Goal: Task Accomplishment & Management: Complete application form

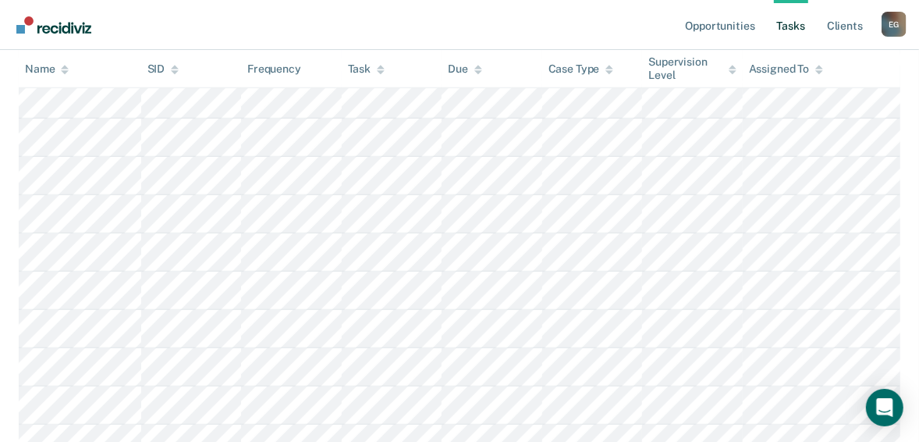
scroll to position [63, 0]
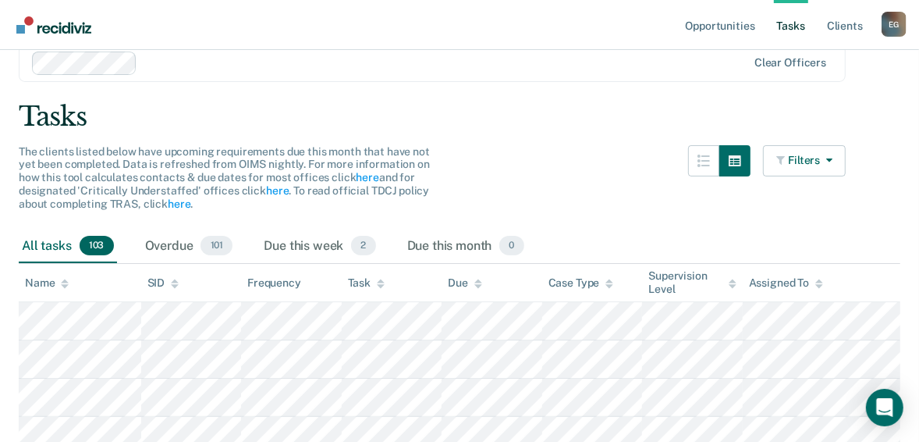
click at [46, 34] on link "Go to Recidiviz Home" at bounding box center [53, 24] width 83 height 49
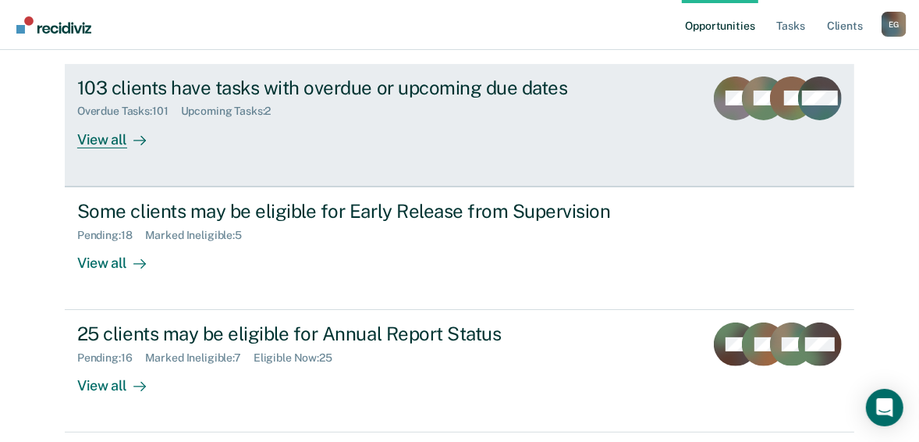
scroll to position [220, 0]
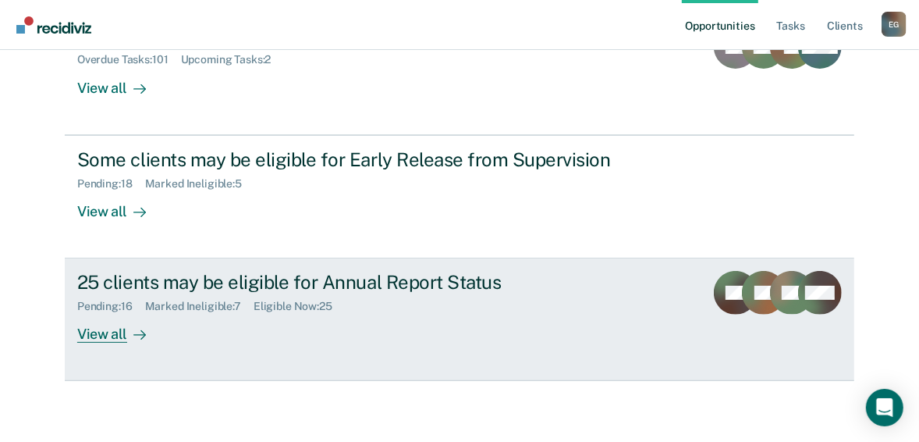
click at [98, 325] on div "View all" at bounding box center [120, 328] width 87 height 30
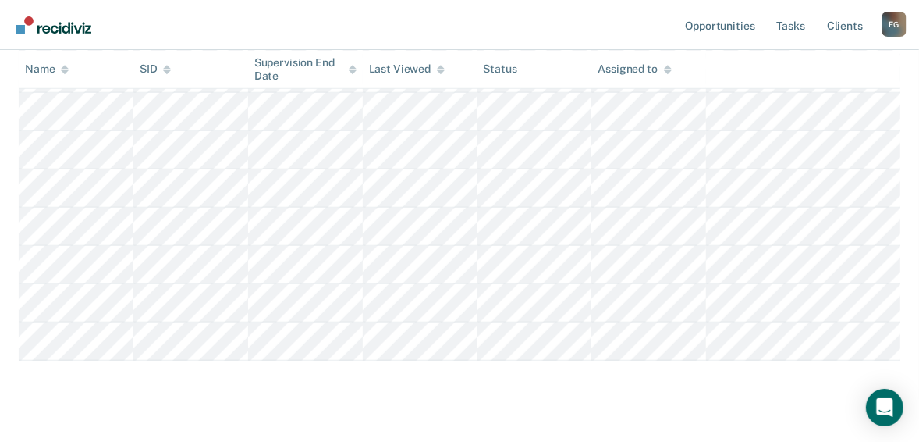
scroll to position [979, 0]
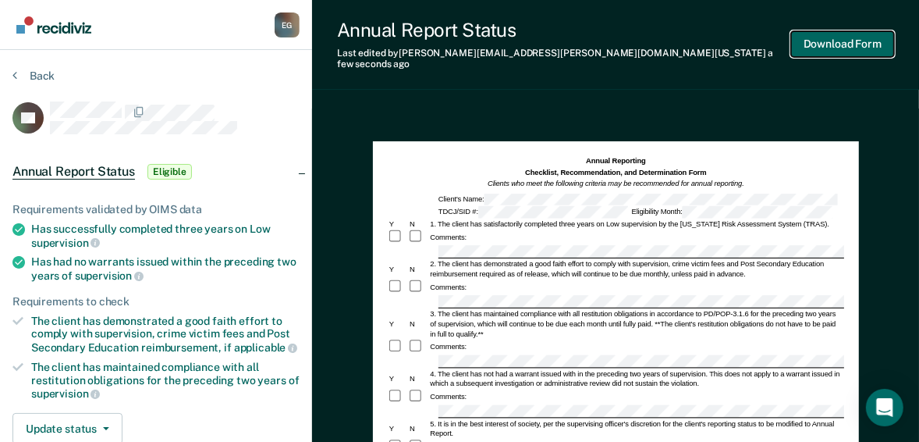
click at [843, 40] on button "Download Form" at bounding box center [842, 44] width 103 height 26
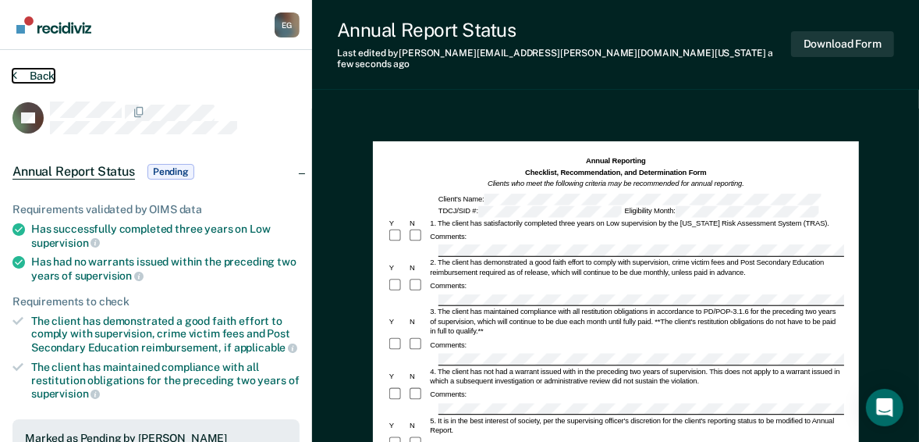
click at [37, 71] on button "Back" at bounding box center [33, 76] width 42 height 14
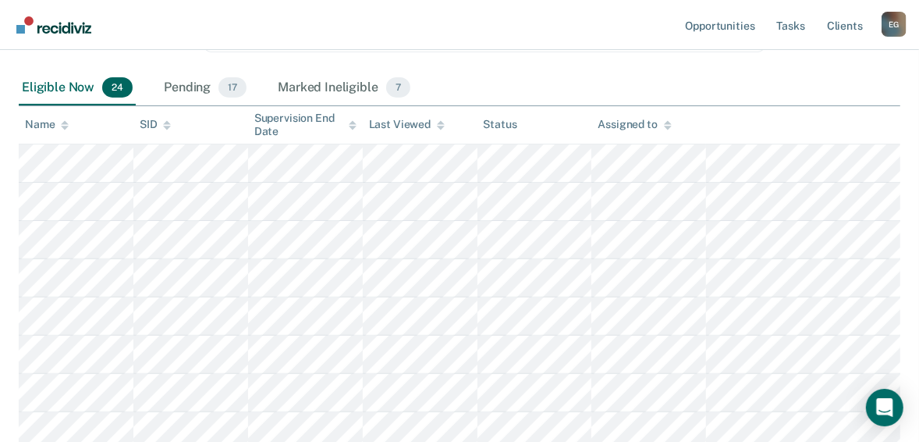
scroll to position [254, 0]
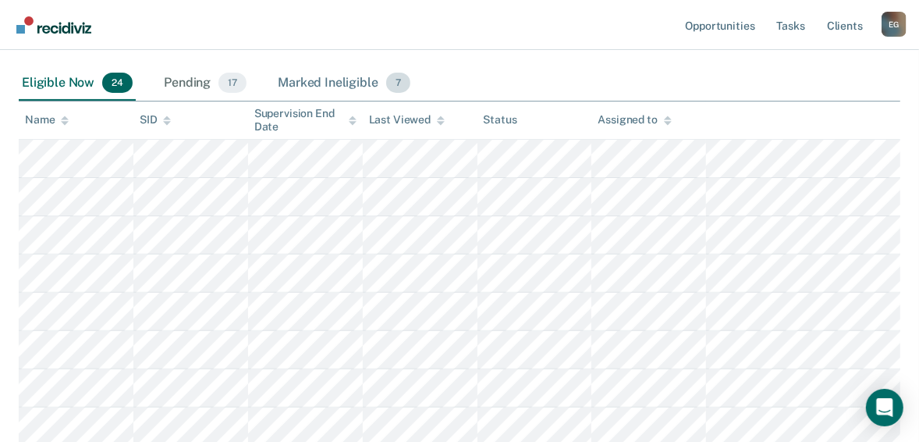
click at [305, 76] on div "Marked Ineligible 7" at bounding box center [344, 83] width 139 height 34
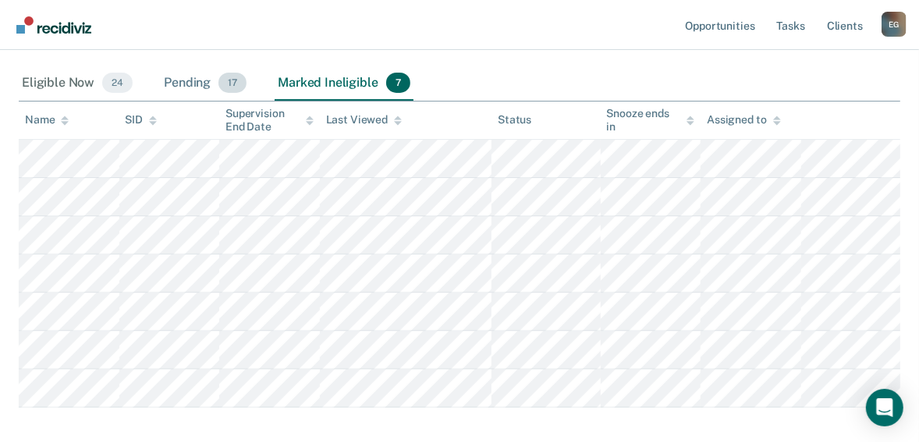
click at [194, 83] on div "Pending 17" at bounding box center [205, 83] width 89 height 34
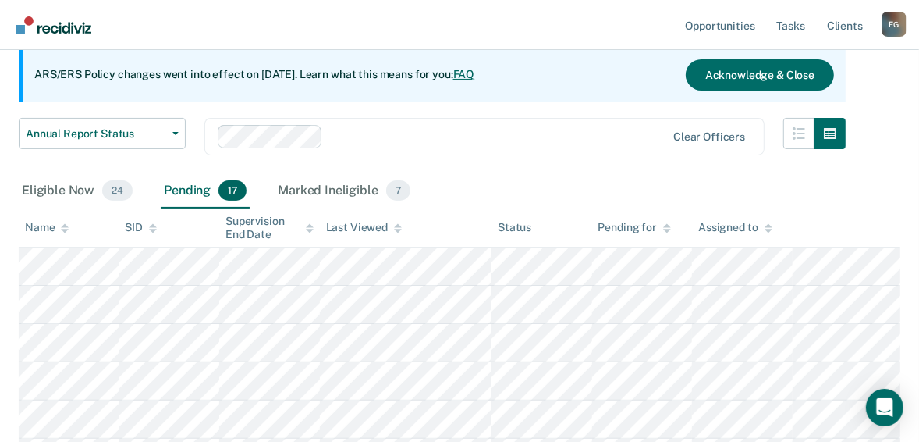
scroll to position [127, 0]
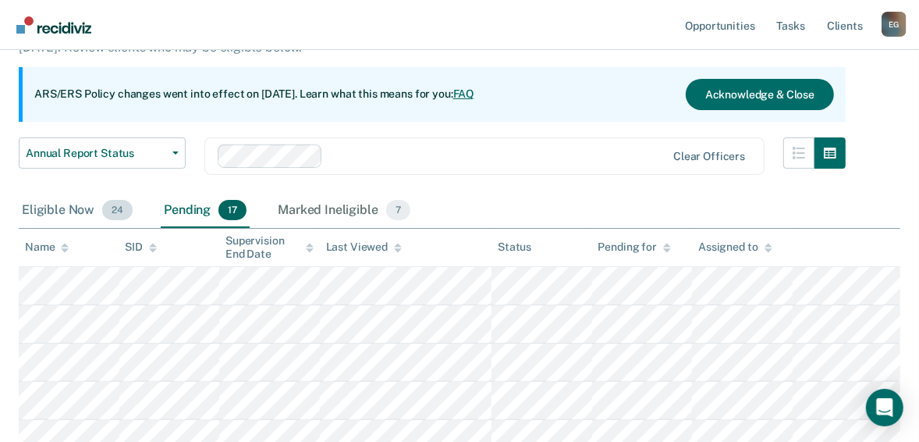
click at [69, 211] on div "Eligible Now 24" at bounding box center [77, 211] width 117 height 34
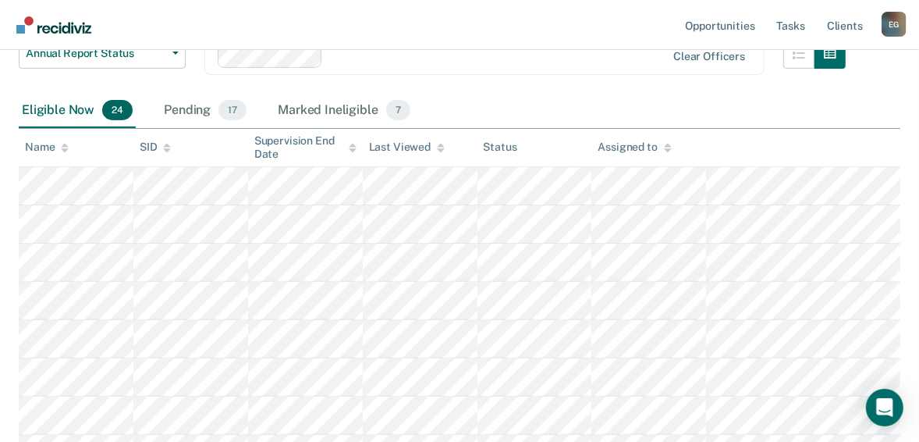
scroll to position [215, 0]
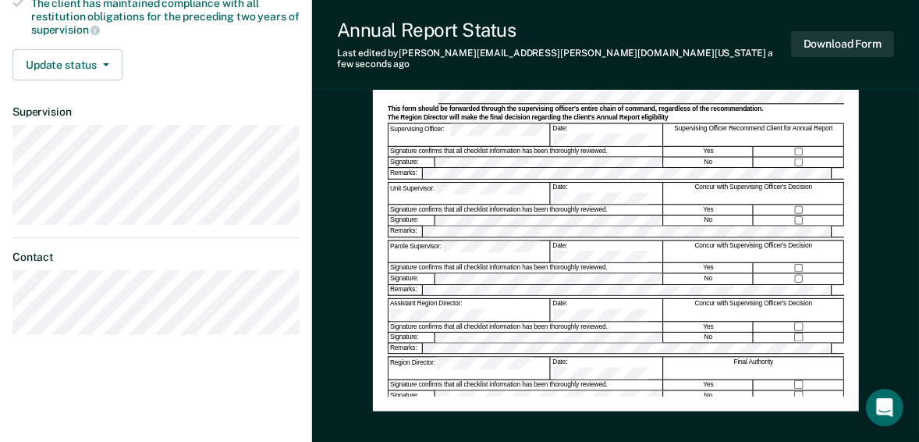
scroll to position [375, 0]
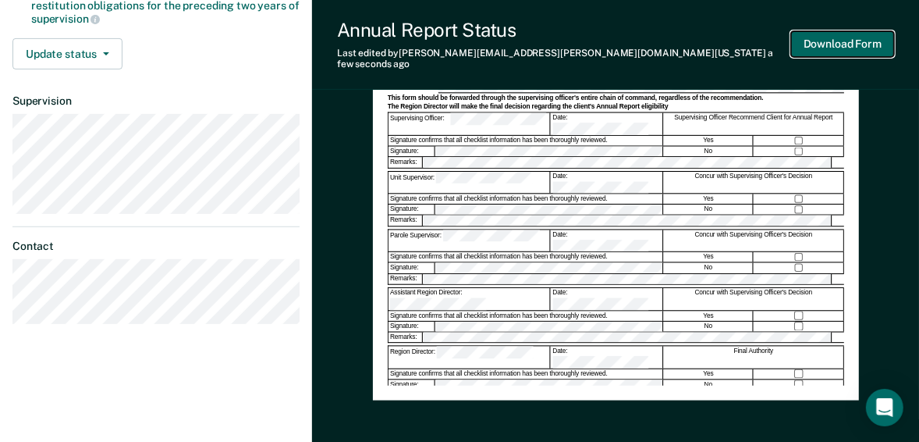
click at [834, 42] on button "Download Form" at bounding box center [842, 44] width 103 height 26
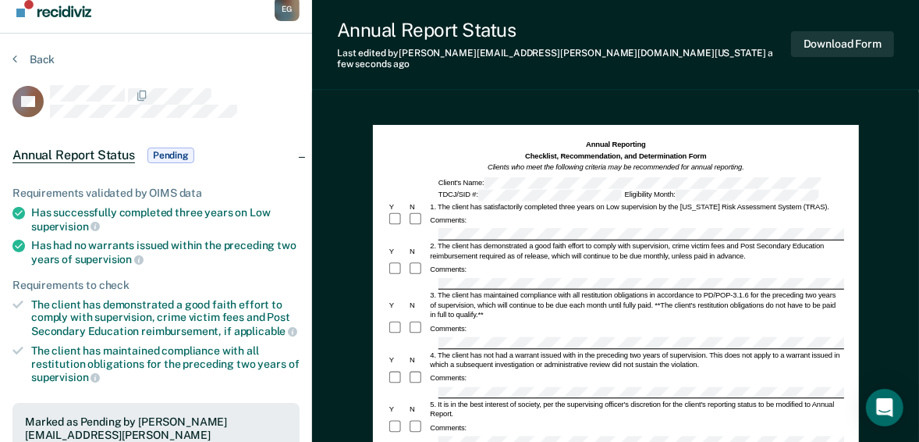
scroll to position [0, 0]
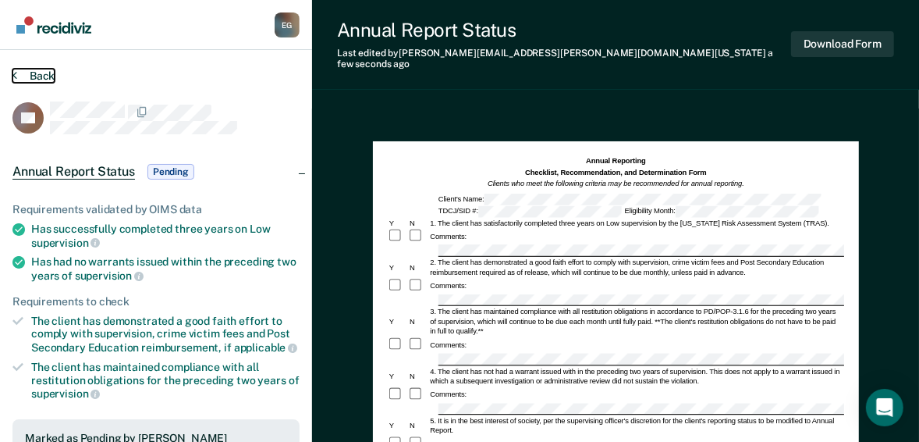
click at [30, 77] on button "Back" at bounding box center [33, 76] width 42 height 14
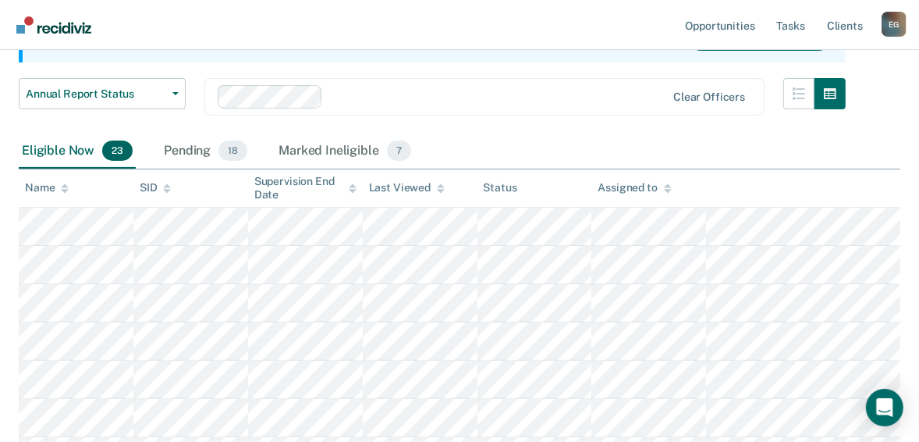
scroll to position [187, 0]
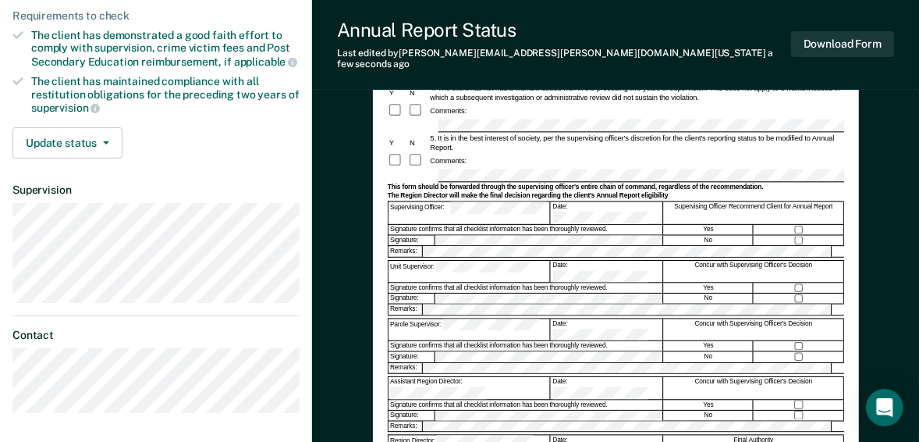
scroll to position [312, 0]
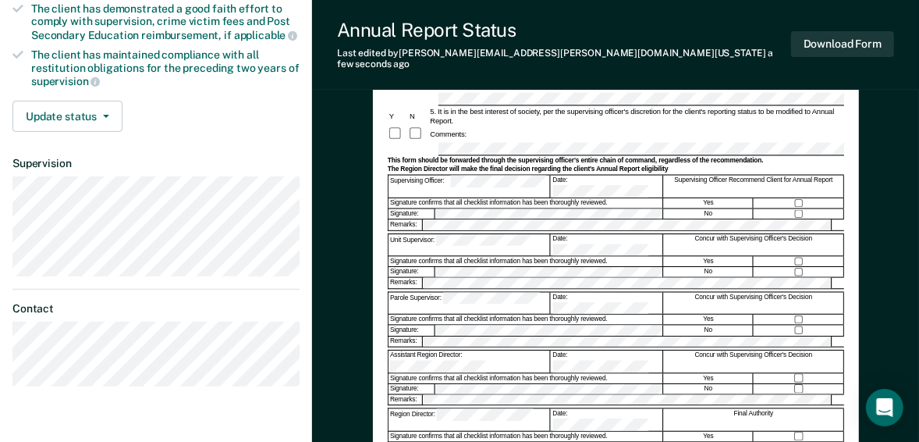
click at [489, 421] on div "Annual Reporting Checklist, Recommendation, and Determination Form Clients who …" at bounding box center [616, 145] width 457 height 604
click at [809, 43] on button "Download Form" at bounding box center [842, 44] width 103 height 26
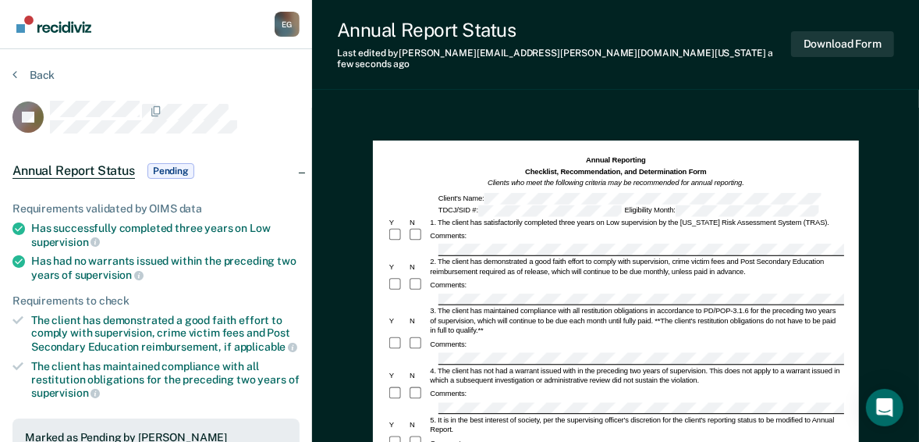
scroll to position [0, 0]
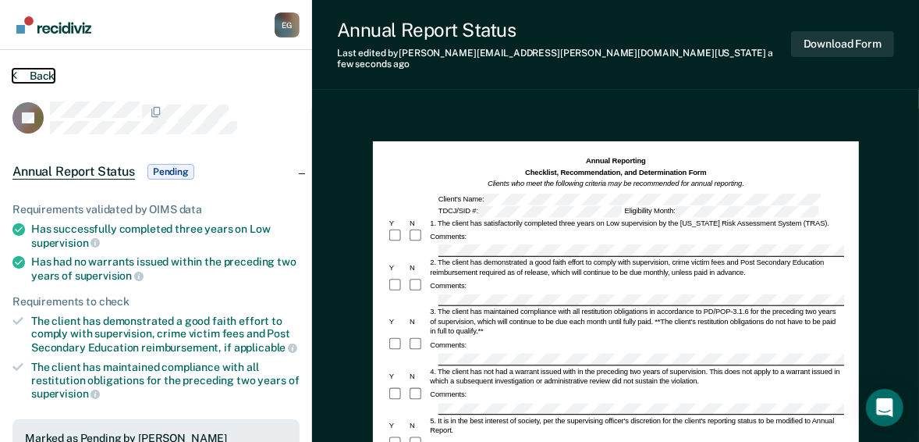
click at [27, 69] on button "Back" at bounding box center [33, 76] width 42 height 14
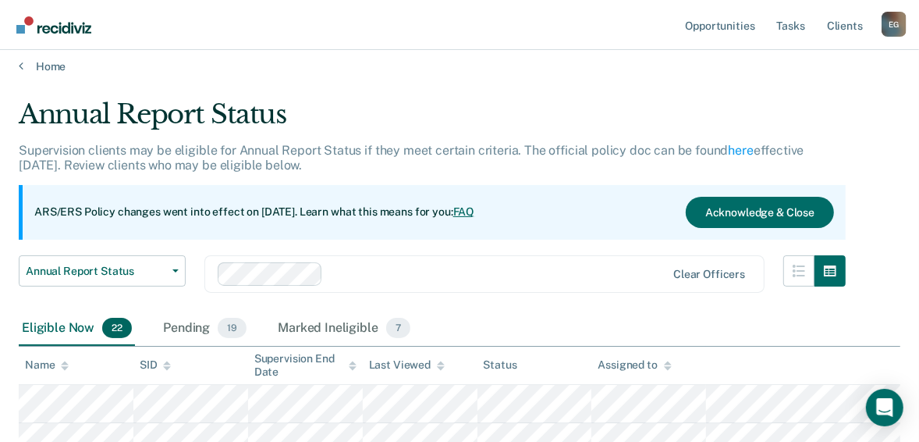
scroll to position [312, 0]
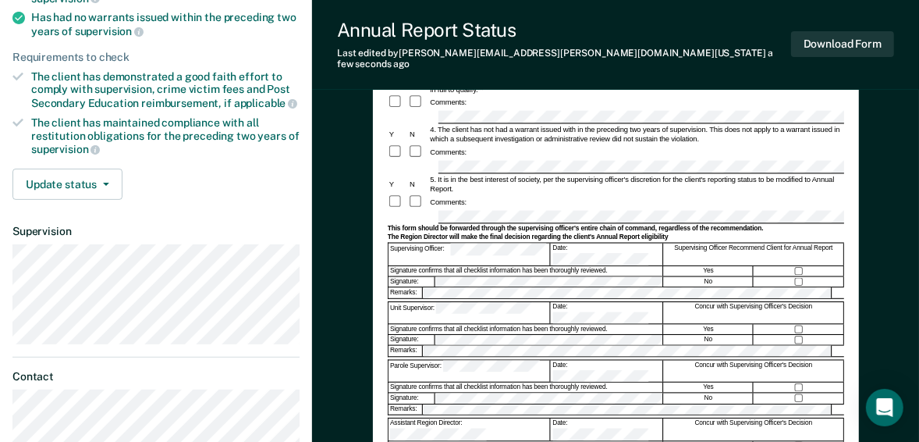
scroll to position [130, 0]
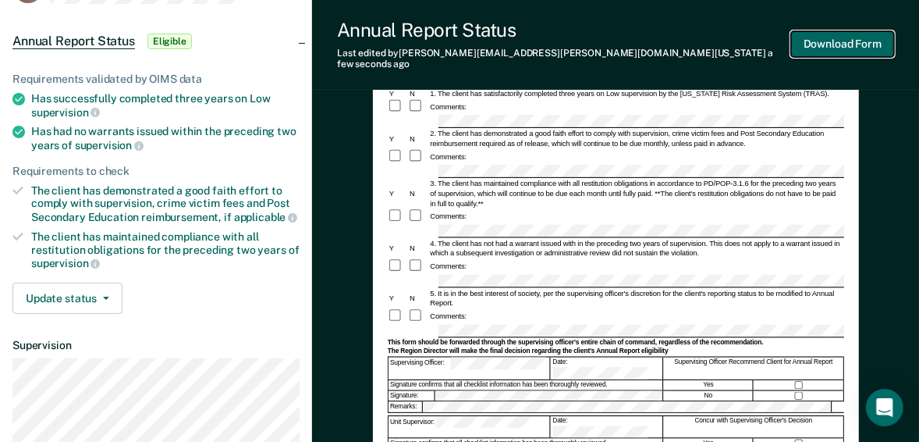
click at [814, 31] on button "Download Form" at bounding box center [842, 44] width 103 height 26
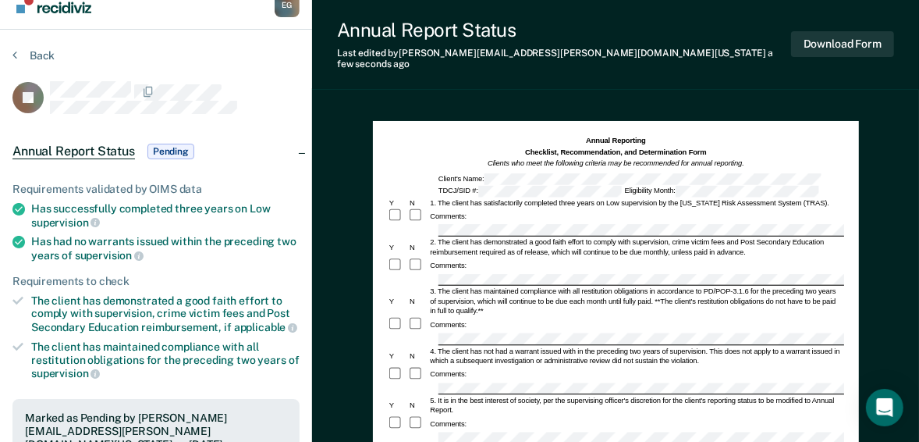
scroll to position [0, 0]
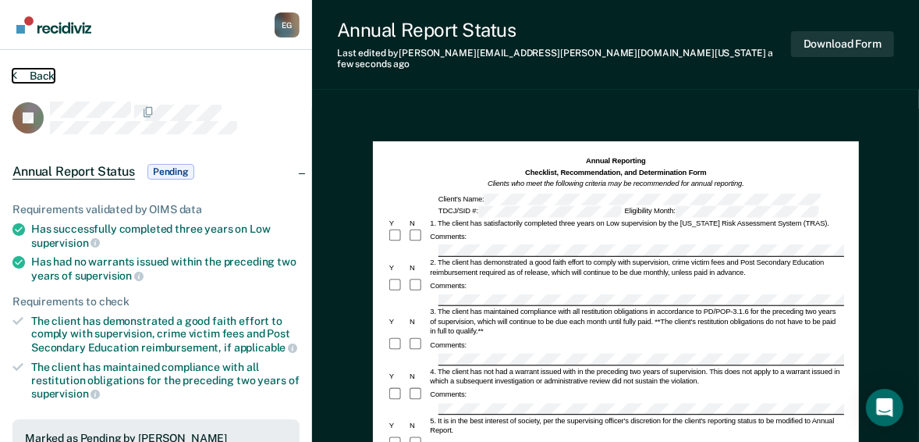
click at [25, 76] on button "Back" at bounding box center [33, 76] width 42 height 14
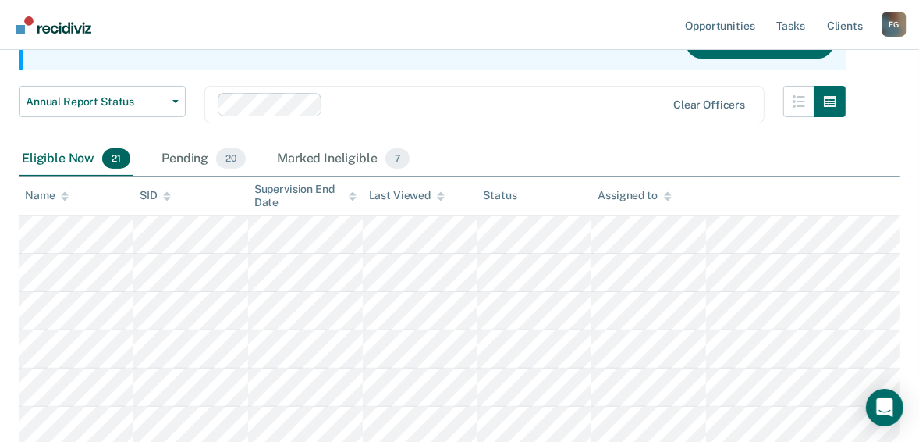
scroll to position [187, 0]
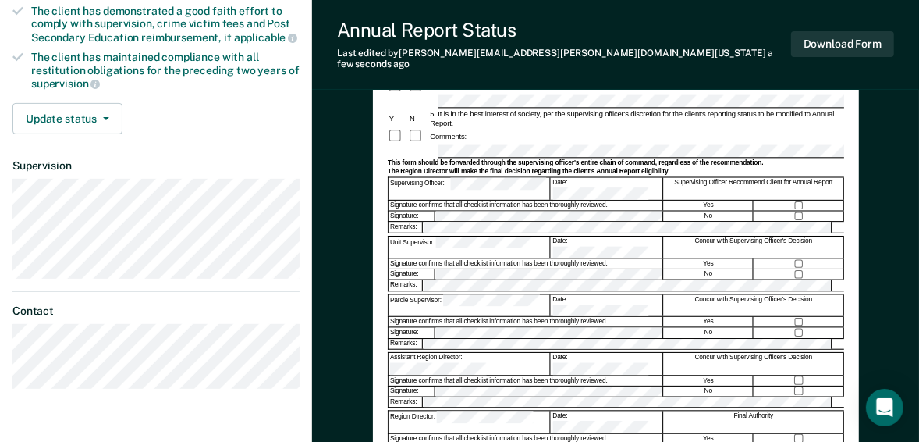
scroll to position [312, 0]
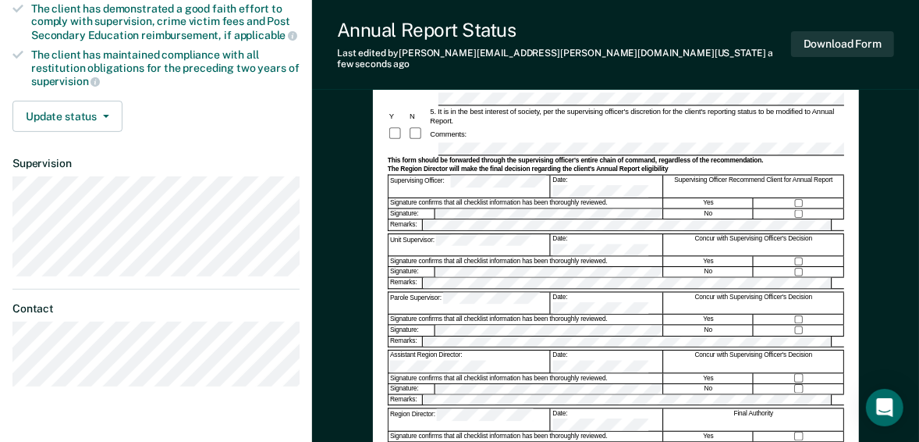
click at [502, 230] on div at bounding box center [616, 231] width 457 height 2
click at [781, 106] on div "5. It is in the best interest of society, per the supervising officer's discret…" at bounding box center [636, 116] width 416 height 20
click at [819, 48] on button "Download Form" at bounding box center [842, 44] width 103 height 26
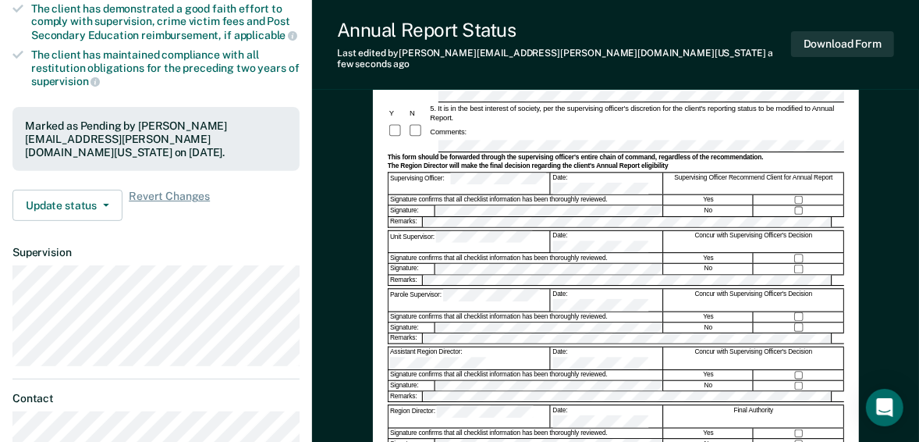
scroll to position [0, 0]
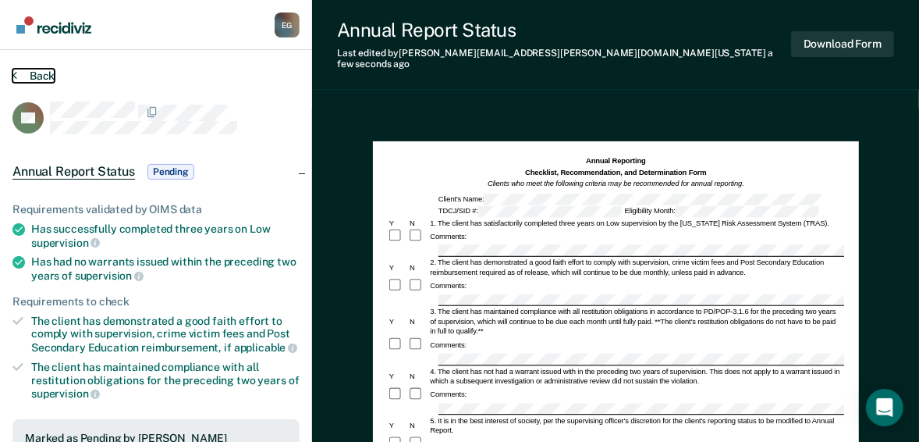
click at [31, 78] on button "Back" at bounding box center [33, 76] width 42 height 14
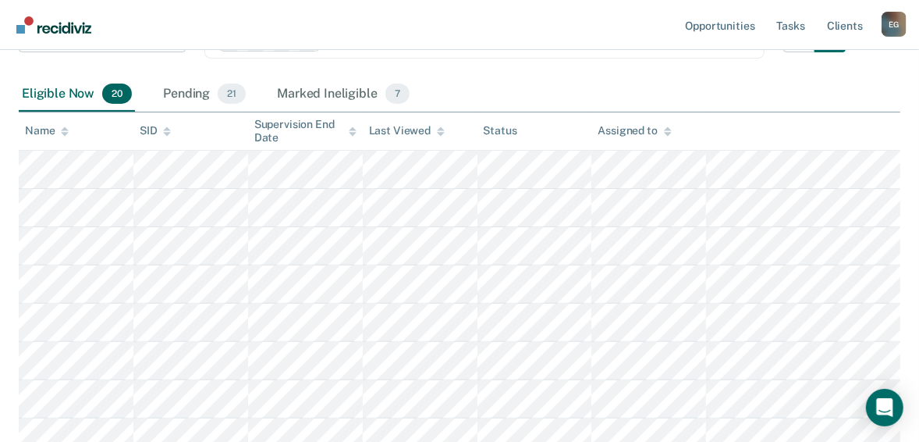
scroll to position [312, 0]
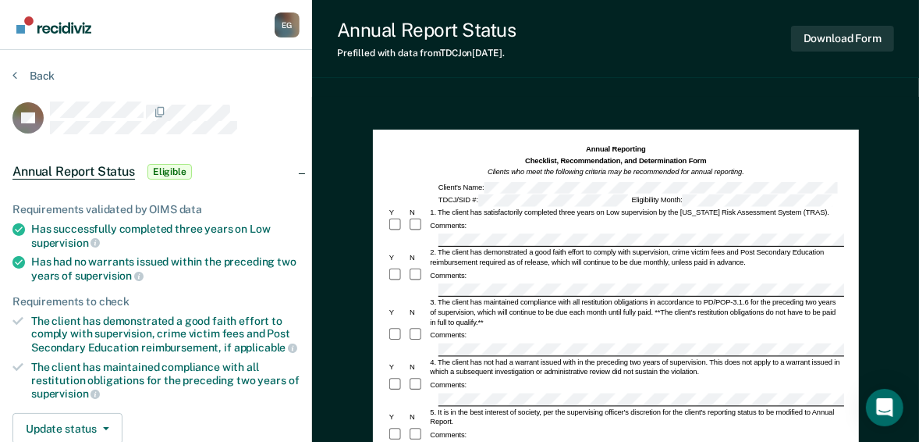
scroll to position [125, 0]
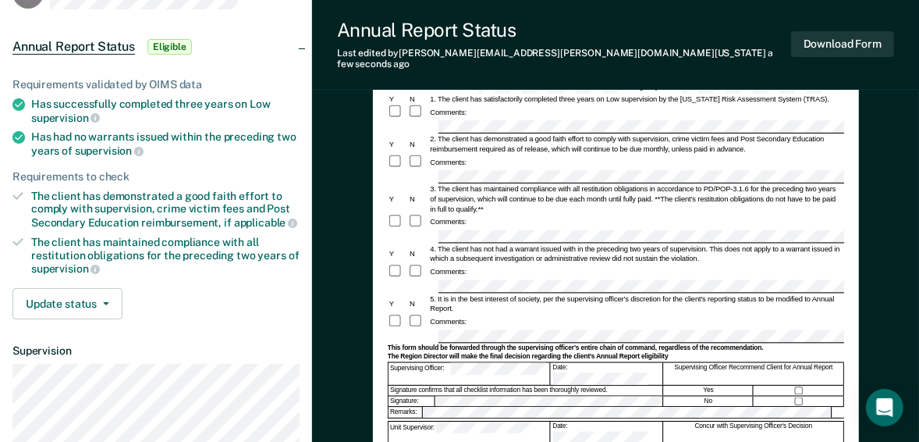
click at [473, 214] on form "Annual Reporting Checklist, Recommendation, and Determination Form Clients who …" at bounding box center [616, 345] width 457 height 630
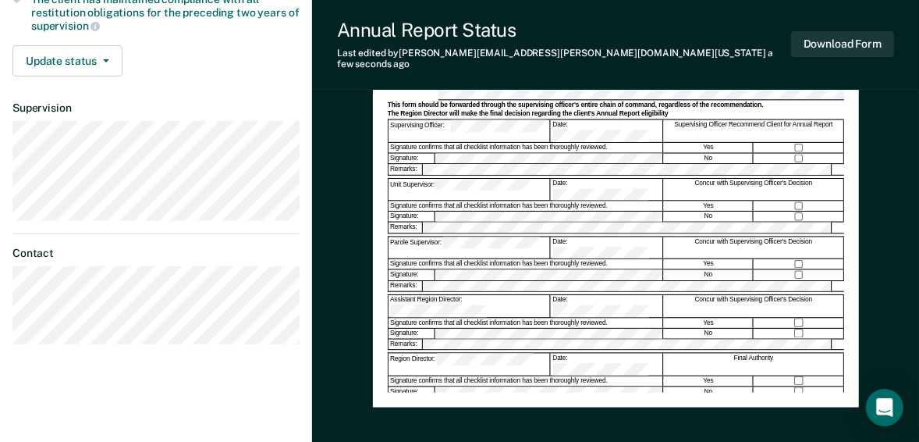
scroll to position [255, 0]
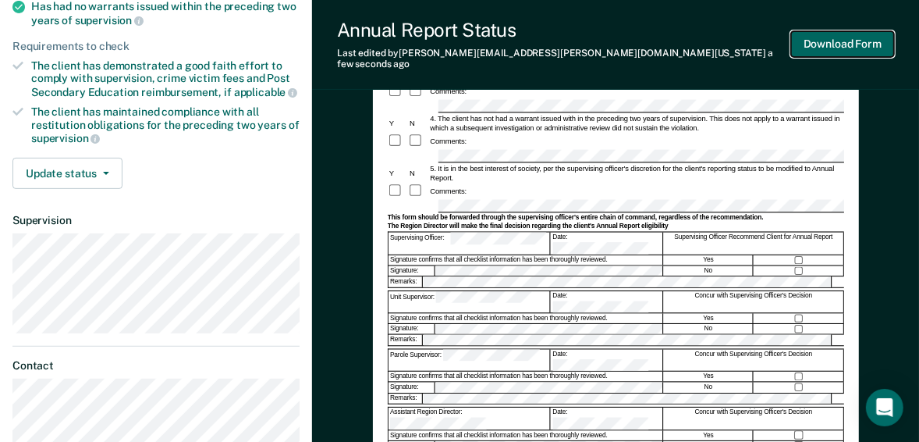
click at [841, 36] on button "Download Form" at bounding box center [842, 44] width 103 height 26
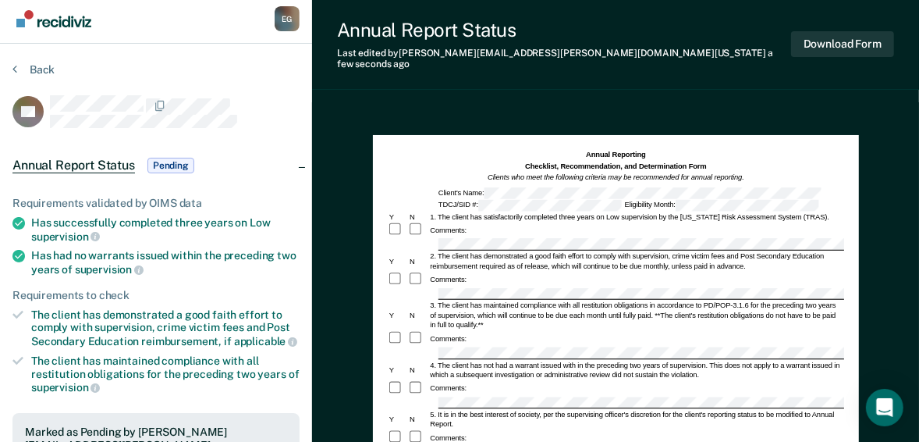
scroll to position [0, 0]
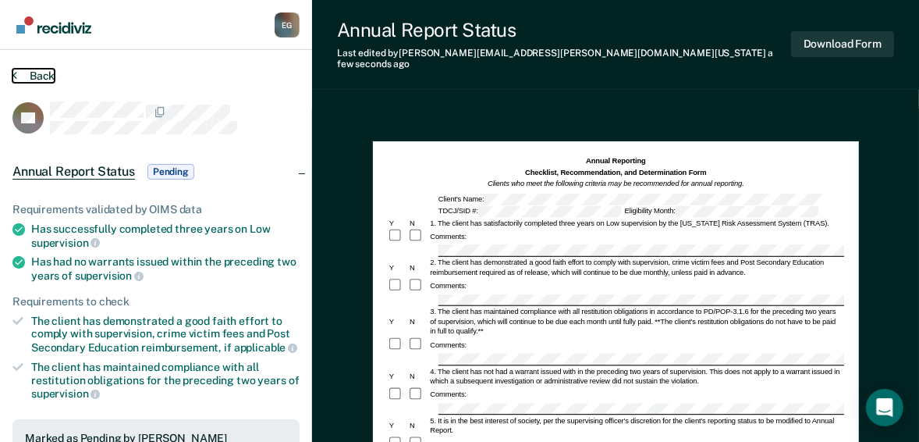
click at [41, 69] on button "Back" at bounding box center [33, 76] width 42 height 14
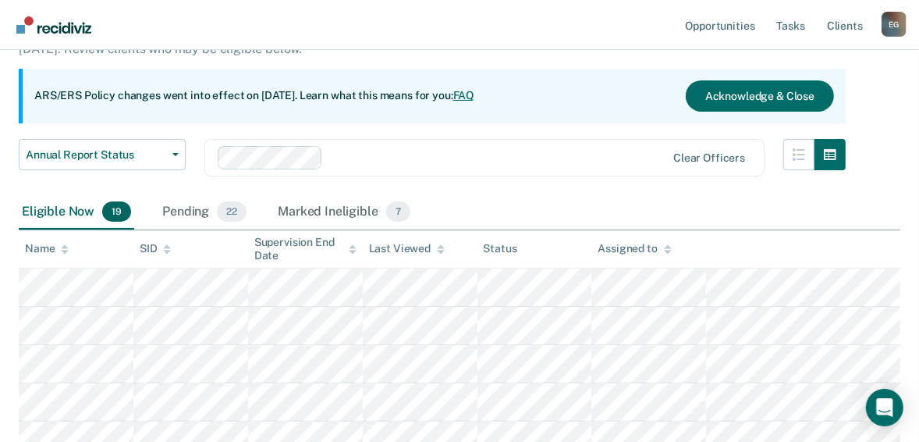
scroll to position [133, 0]
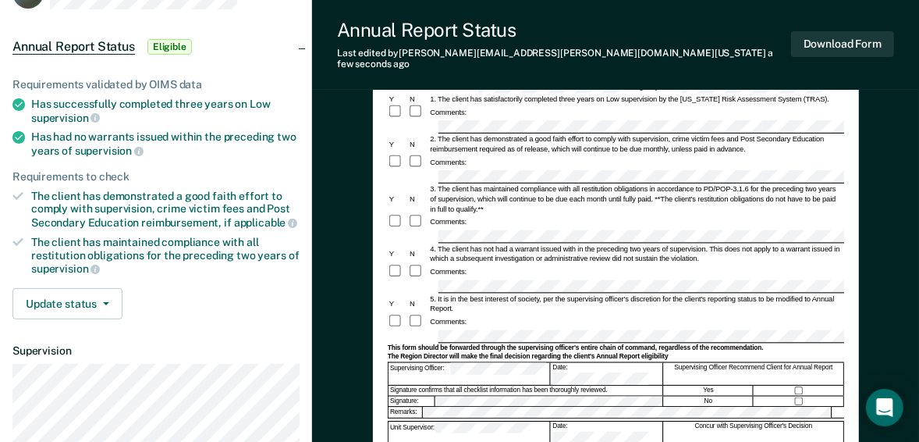
scroll to position [312, 0]
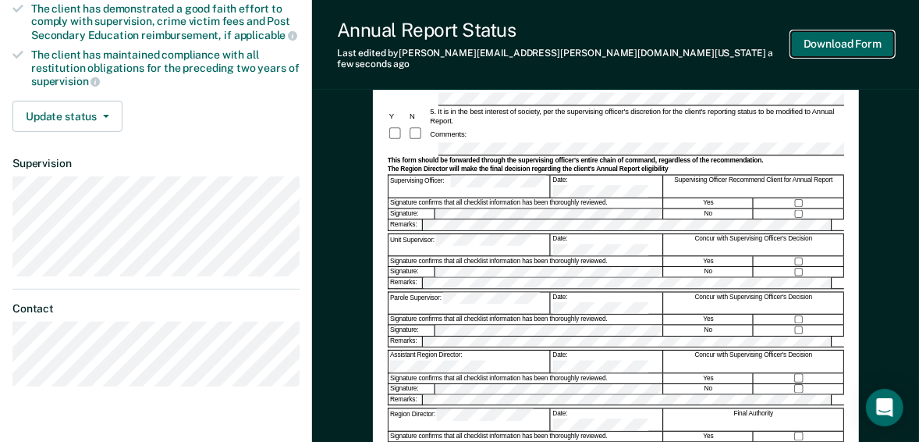
click at [805, 43] on button "Download Form" at bounding box center [842, 44] width 103 height 26
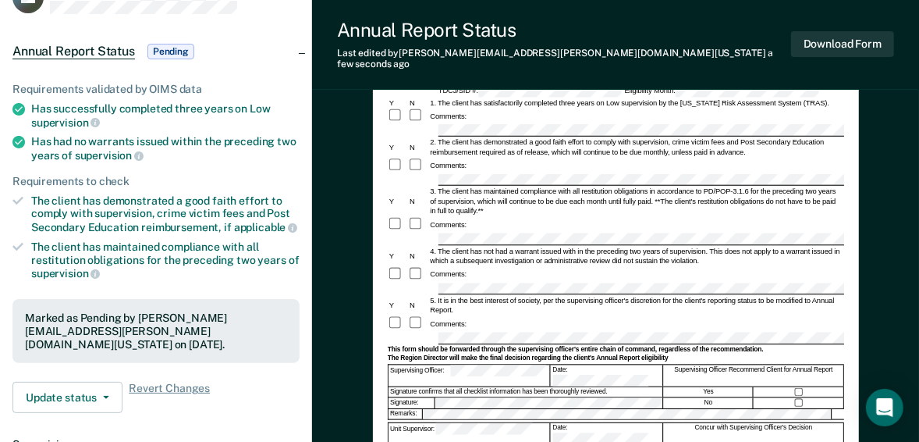
scroll to position [0, 0]
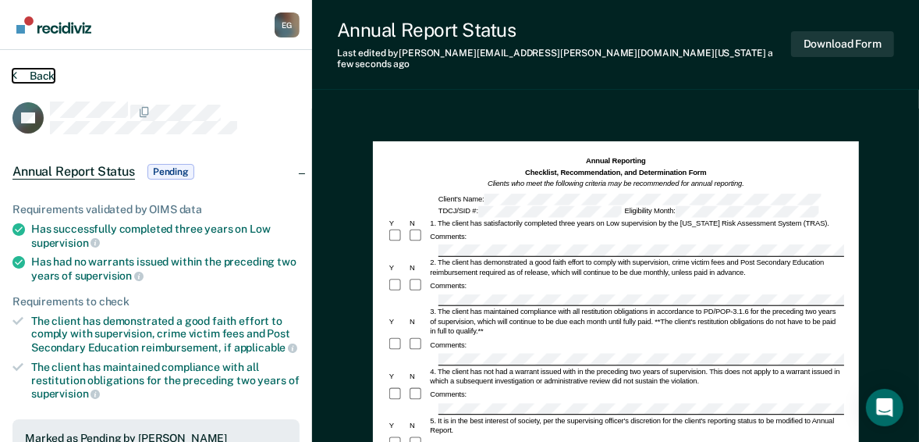
click at [38, 77] on button "Back" at bounding box center [33, 76] width 42 height 14
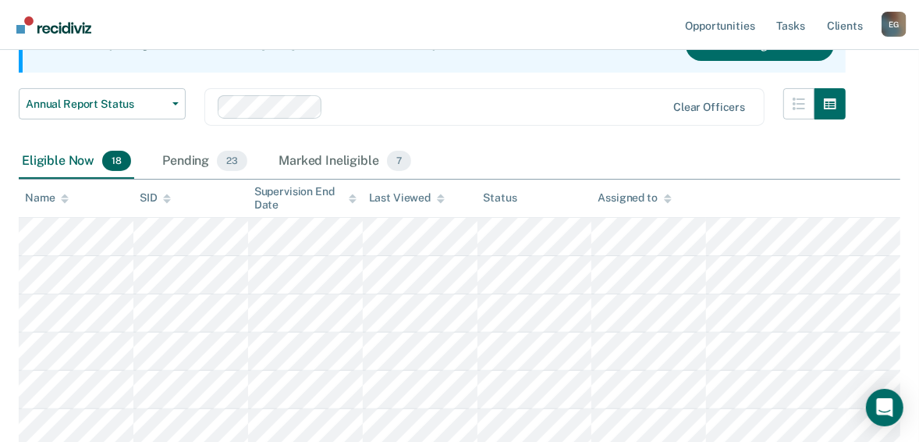
scroll to position [187, 0]
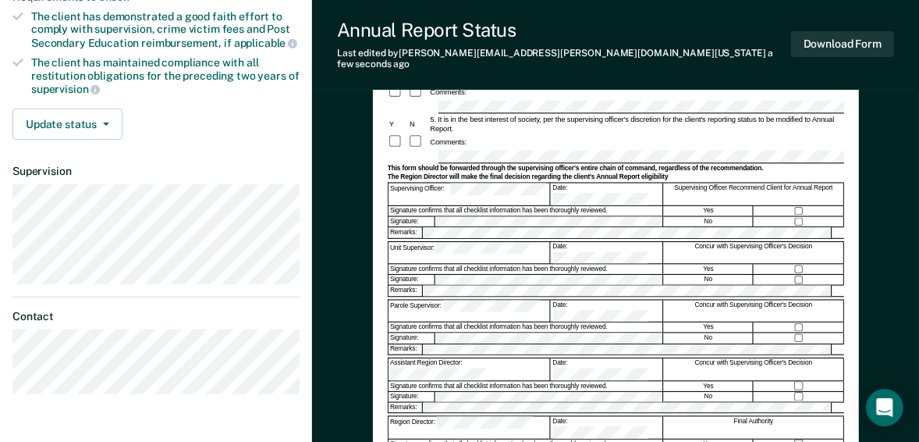
scroll to position [312, 0]
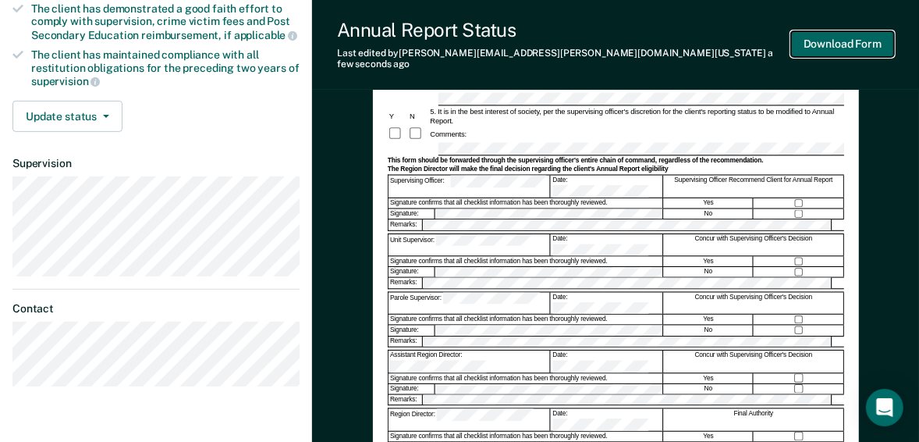
click at [802, 38] on button "Download Form" at bounding box center [842, 44] width 103 height 26
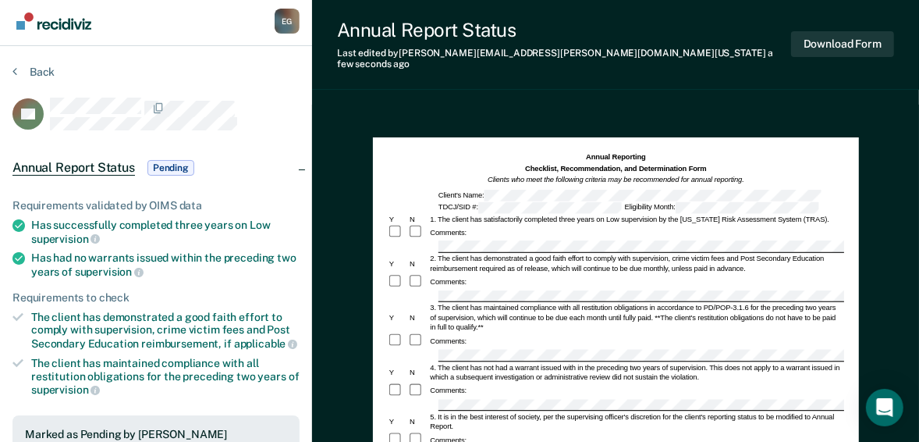
scroll to position [0, 0]
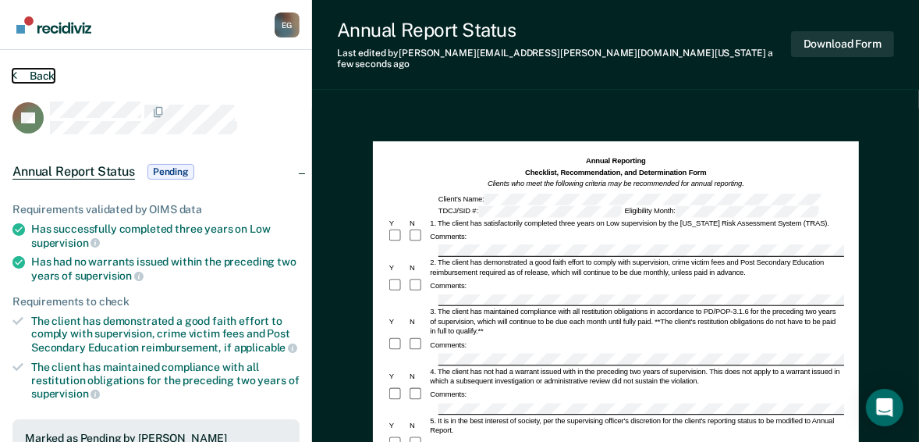
click at [40, 79] on button "Back" at bounding box center [33, 76] width 42 height 14
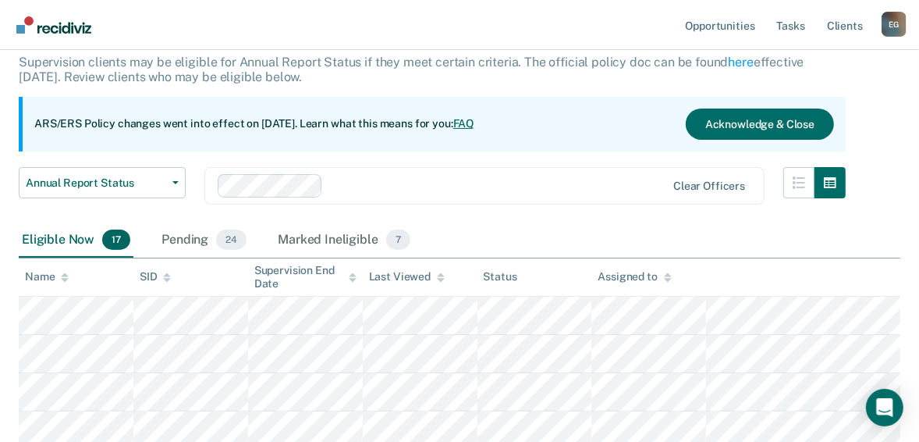
scroll to position [250, 0]
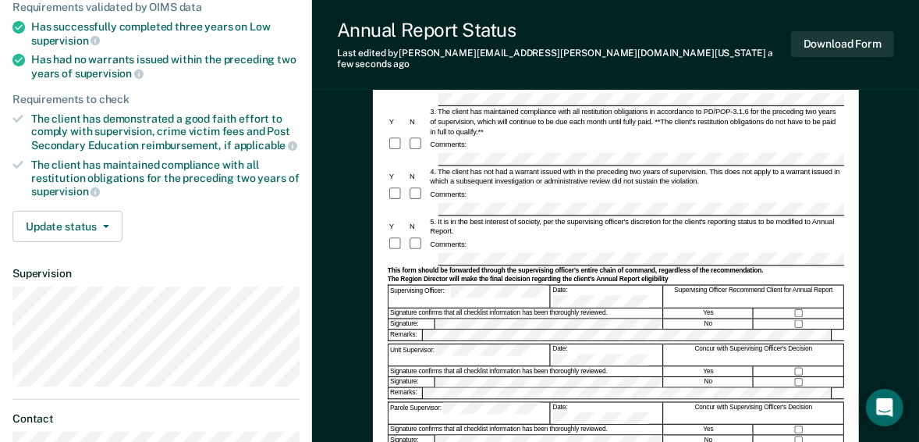
scroll to position [312, 0]
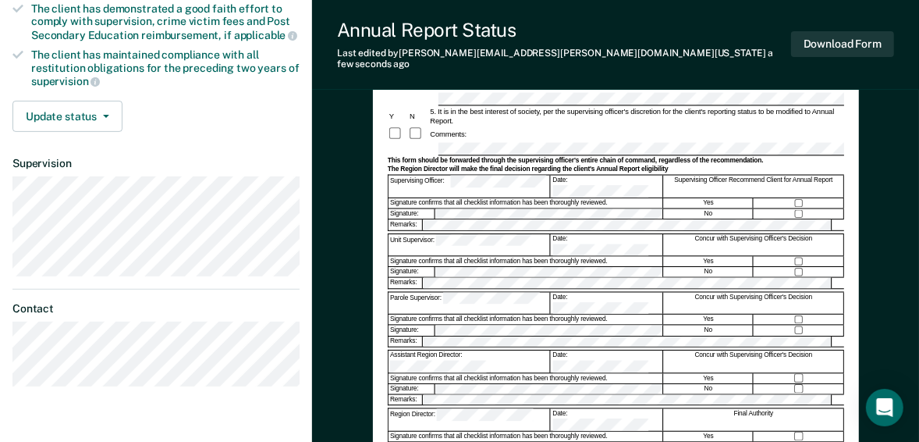
click at [797, 208] on div at bounding box center [800, 213] width 90 height 10
click at [830, 45] on button "Download Form" at bounding box center [842, 44] width 103 height 26
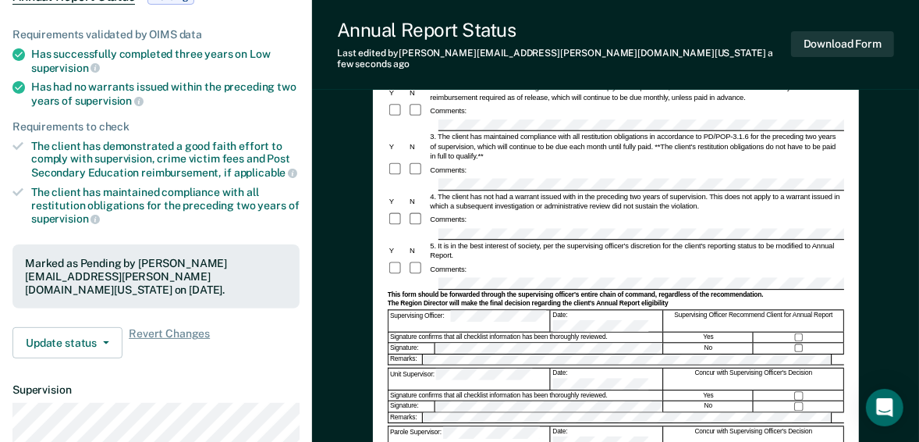
scroll to position [0, 0]
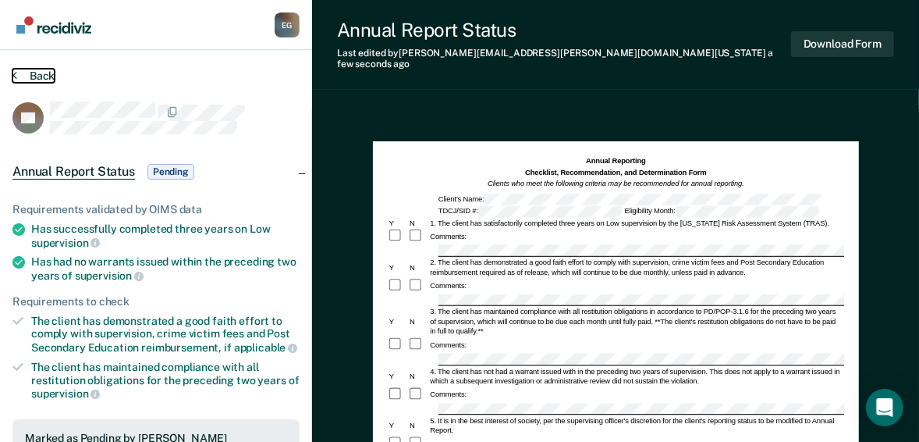
click at [44, 76] on button "Back" at bounding box center [33, 76] width 42 height 14
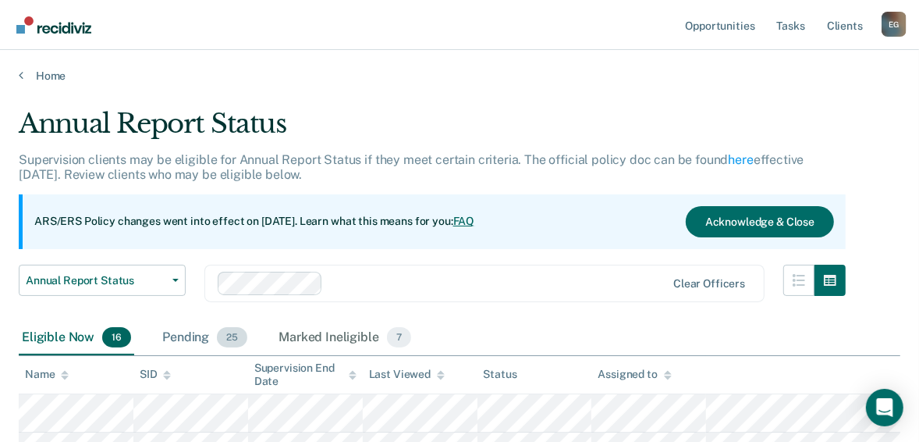
click at [183, 336] on div "Pending 25" at bounding box center [204, 338] width 91 height 34
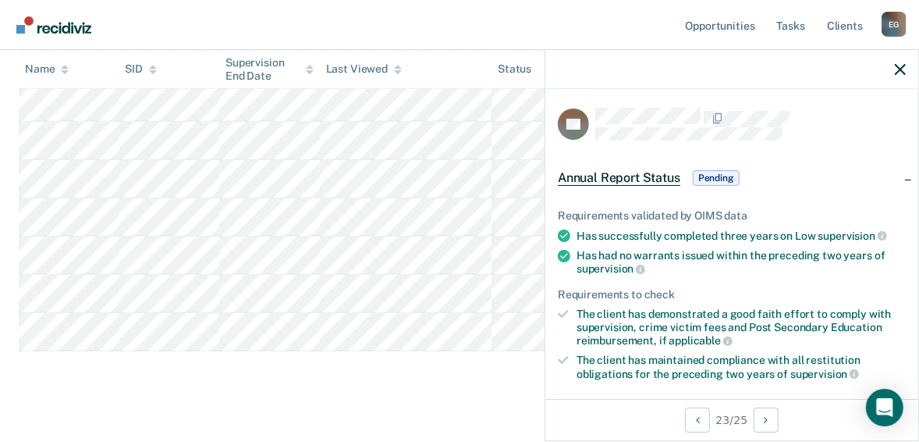
scroll to position [312, 0]
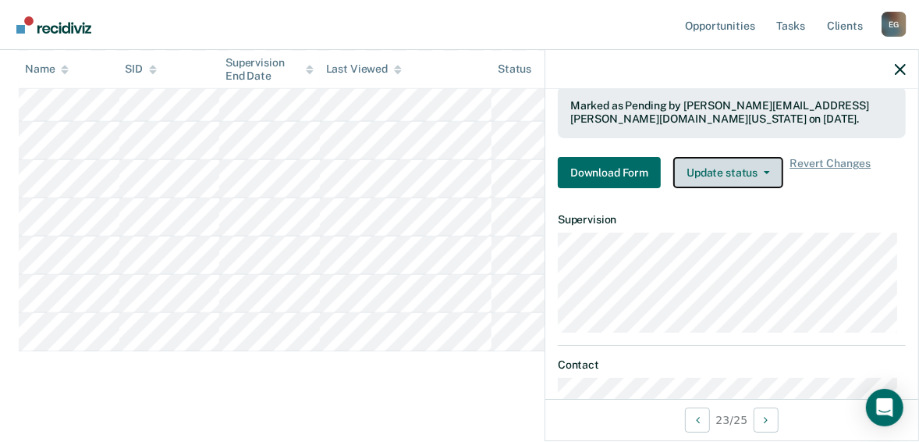
click at [762, 173] on button "Update status" at bounding box center [729, 172] width 110 height 31
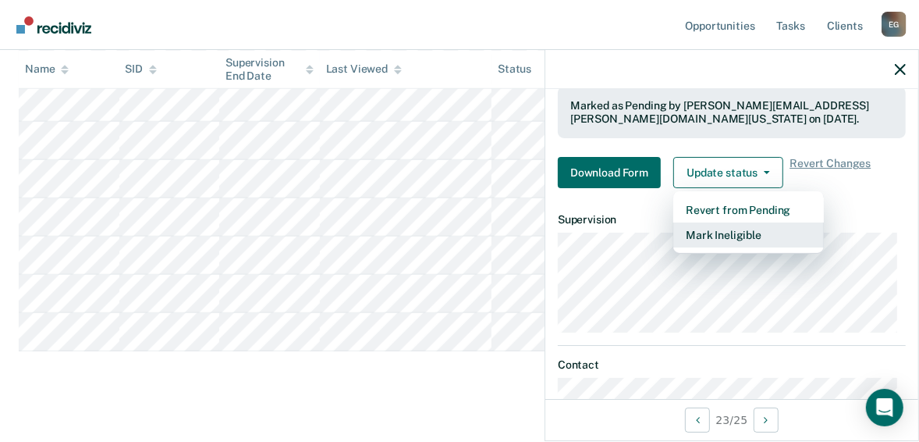
click at [738, 226] on button "Mark Ineligible" at bounding box center [749, 234] width 151 height 25
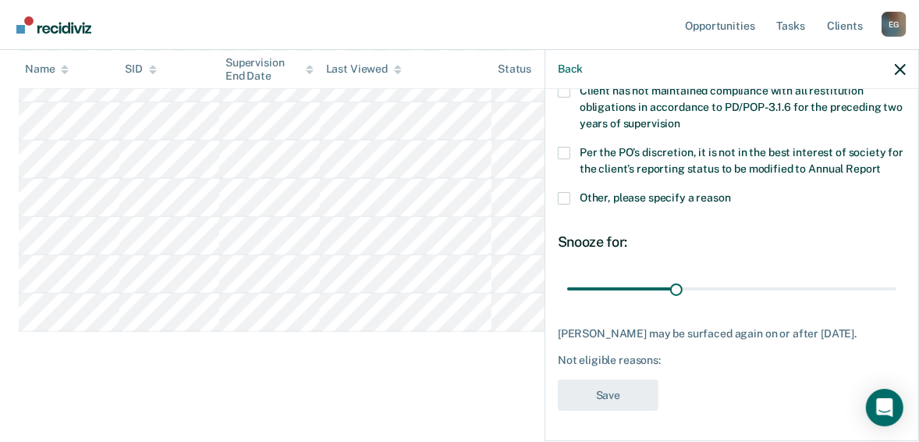
scroll to position [197, 0]
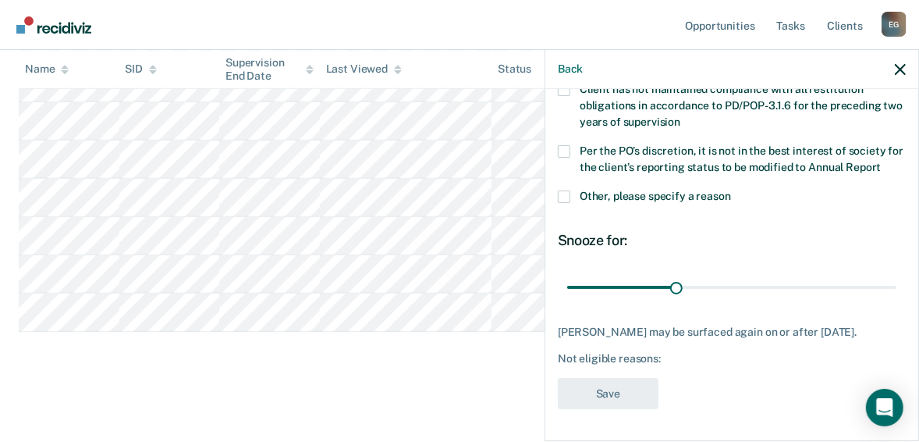
click at [568, 190] on span at bounding box center [564, 196] width 12 height 12
click at [731, 190] on input "Other, please specify a reason" at bounding box center [731, 190] width 0 height 0
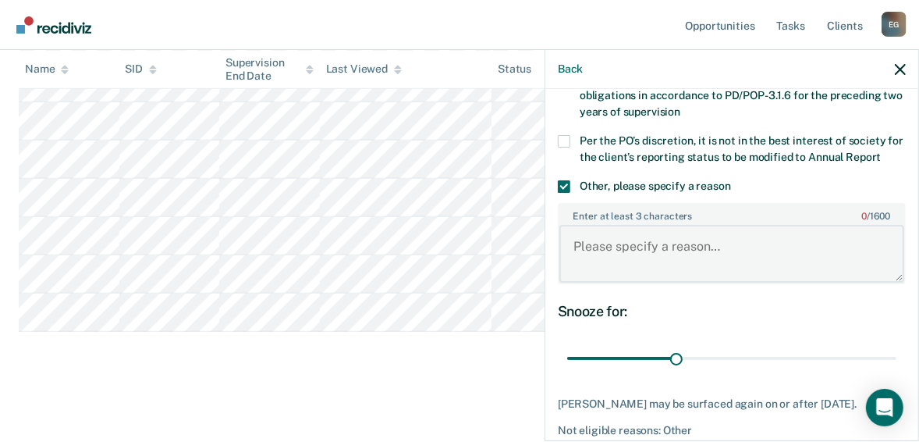
click at [642, 254] on textarea "Enter at least 3 characters 0 / 1600" at bounding box center [732, 254] width 345 height 58
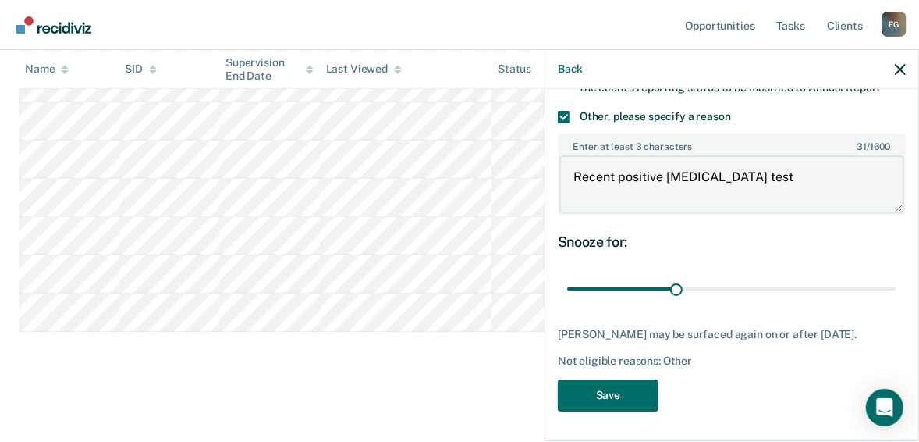
scroll to position [278, 0]
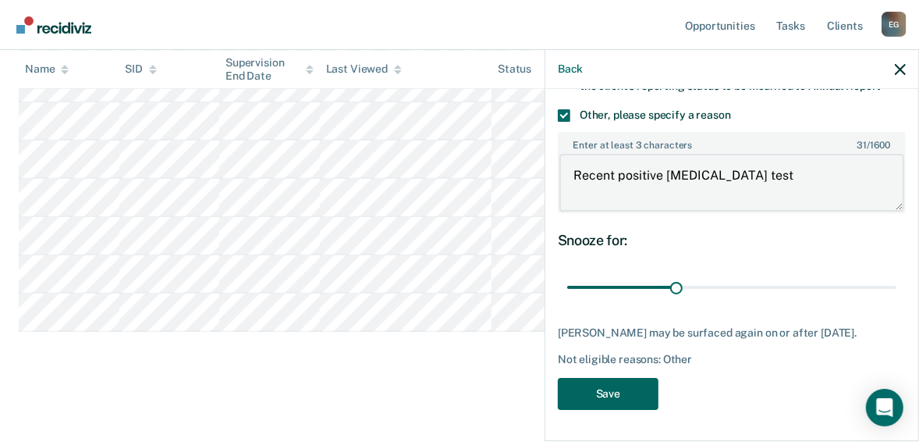
type textarea "Recent positive [MEDICAL_DATA] test"
click at [634, 393] on button "Save" at bounding box center [608, 394] width 101 height 32
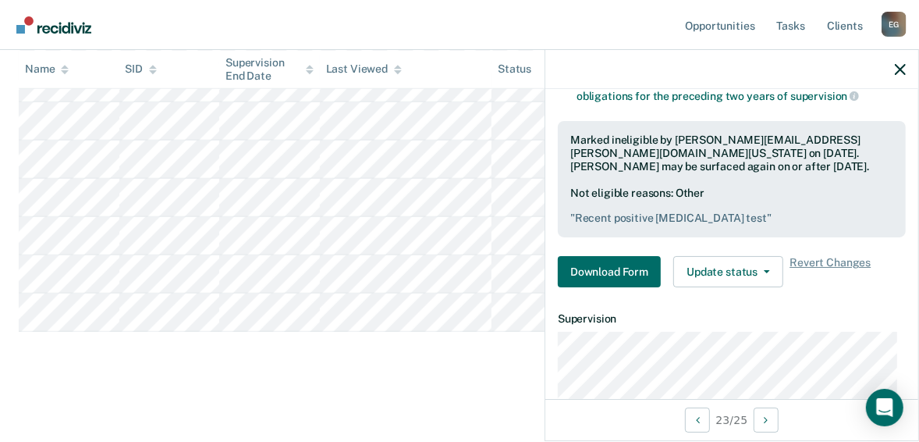
click at [892, 69] on div at bounding box center [732, 69] width 373 height 39
click at [898, 70] on icon "button" at bounding box center [900, 69] width 11 height 11
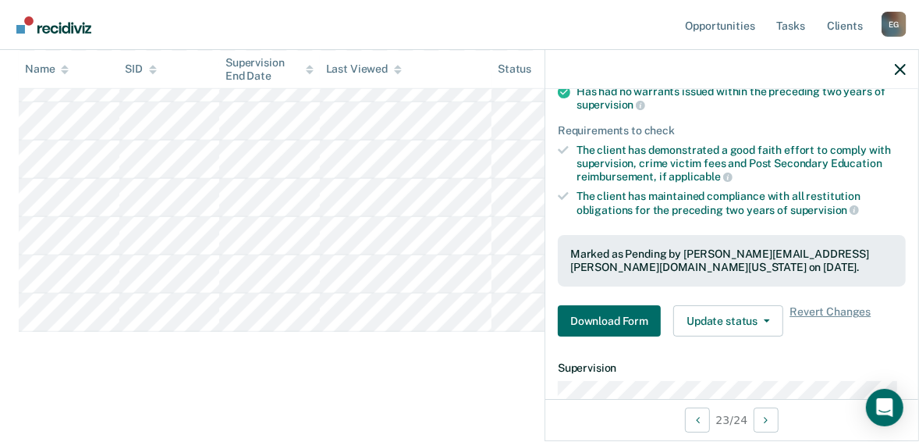
scroll to position [187, 0]
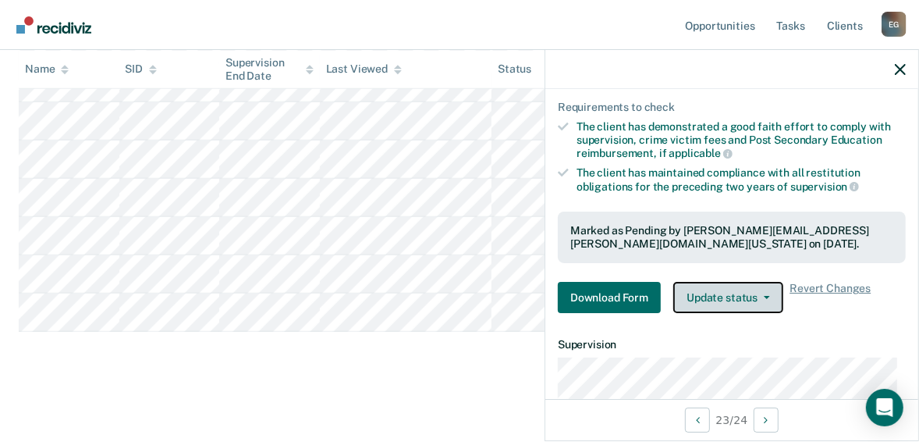
click at [755, 293] on button "Update status" at bounding box center [729, 297] width 110 height 31
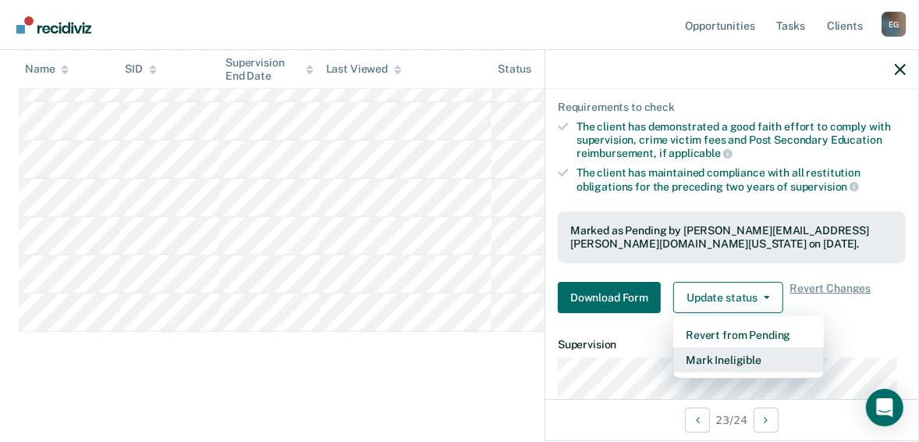
click at [728, 354] on button "Mark Ineligible" at bounding box center [749, 359] width 151 height 25
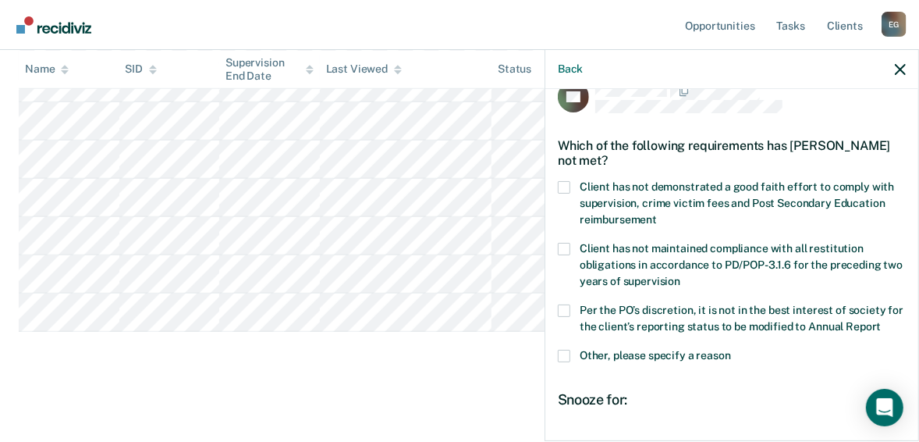
scroll to position [0, 0]
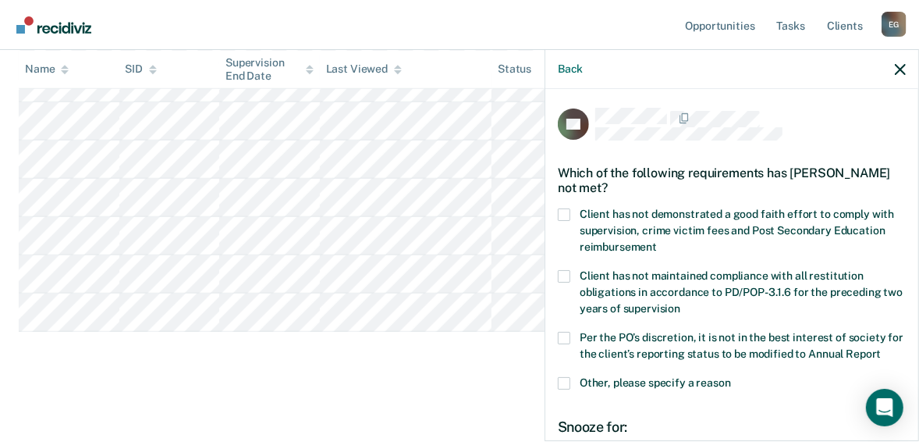
click at [565, 212] on span at bounding box center [564, 214] width 12 height 12
click at [657, 241] on input "Client has not demonstrated a good faith effort to comply with supervision, cri…" at bounding box center [657, 241] width 0 height 0
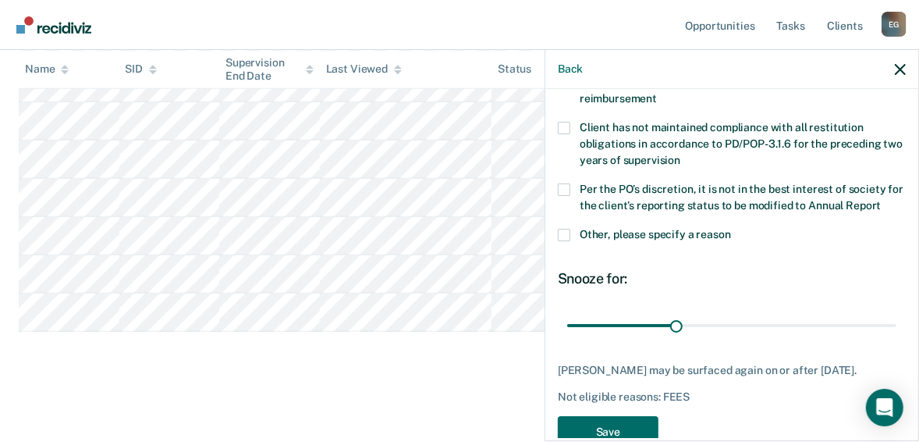
scroll to position [183, 0]
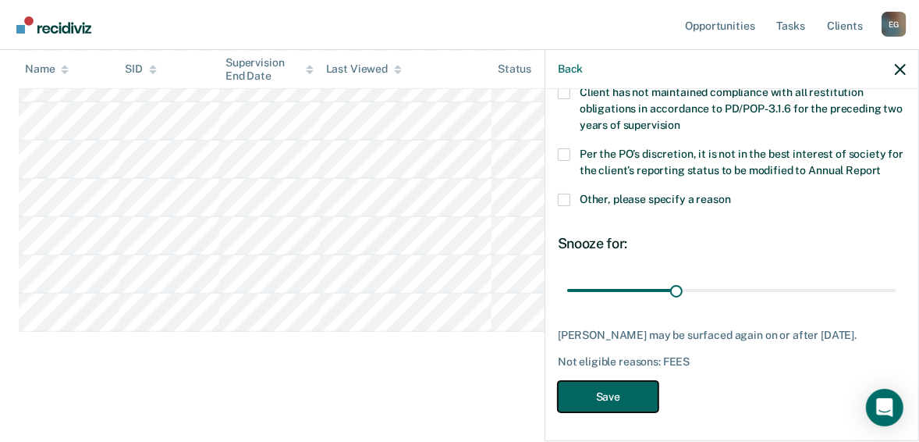
click at [621, 389] on button "Save" at bounding box center [608, 397] width 101 height 32
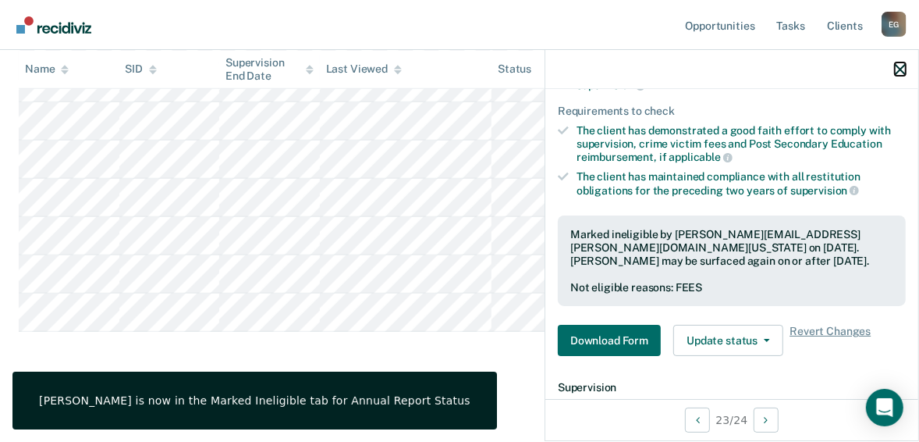
click at [896, 70] on icon "button" at bounding box center [900, 69] width 11 height 11
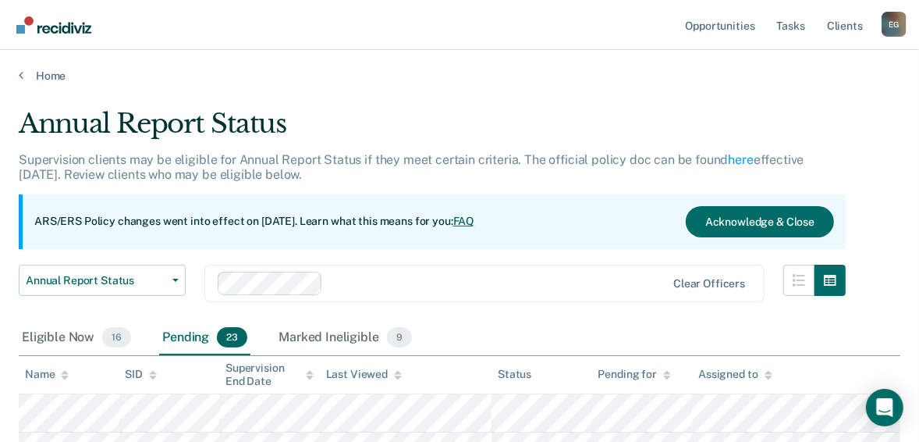
scroll to position [0, 0]
click at [38, 80] on link "Home" at bounding box center [460, 76] width 882 height 14
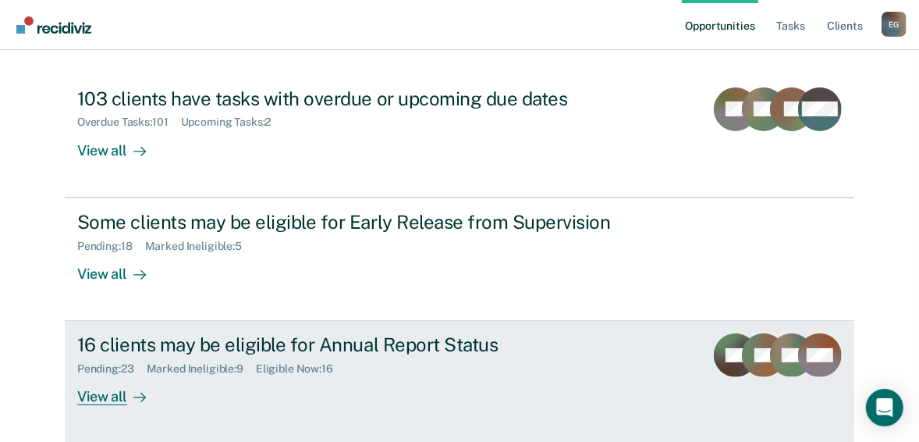
scroll to position [220, 0]
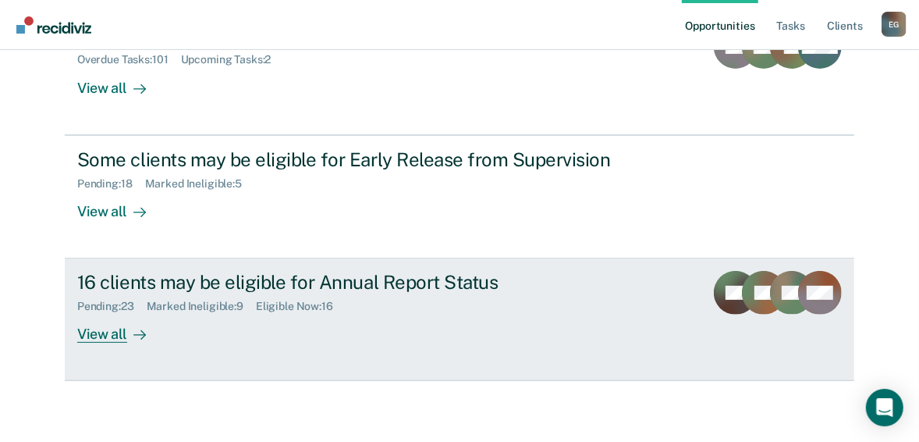
click at [193, 304] on div "Marked Ineligible : 9" at bounding box center [201, 306] width 109 height 13
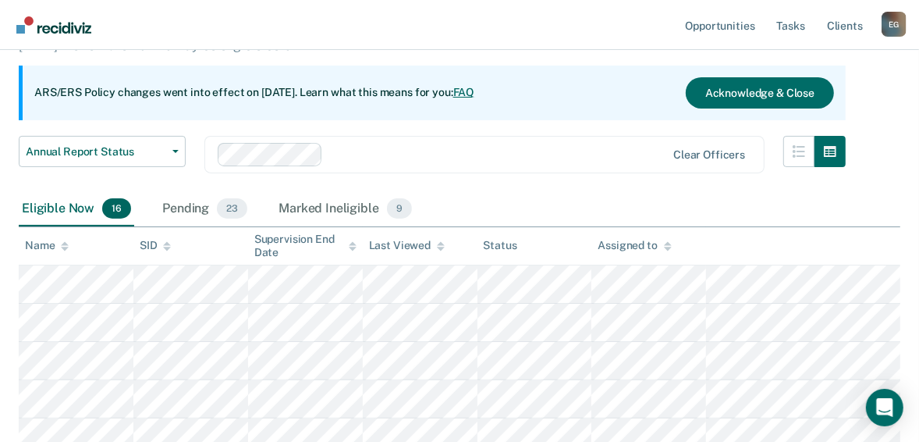
scroll to position [124, 0]
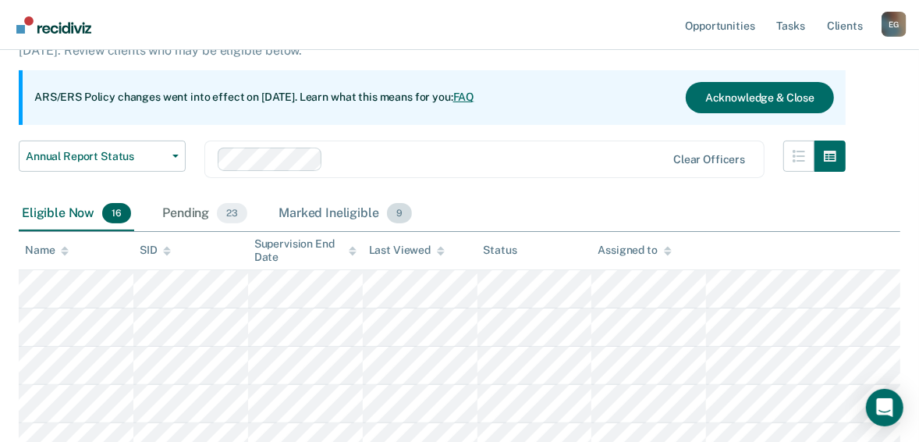
click at [344, 211] on div "Marked Ineligible 9" at bounding box center [346, 214] width 140 height 34
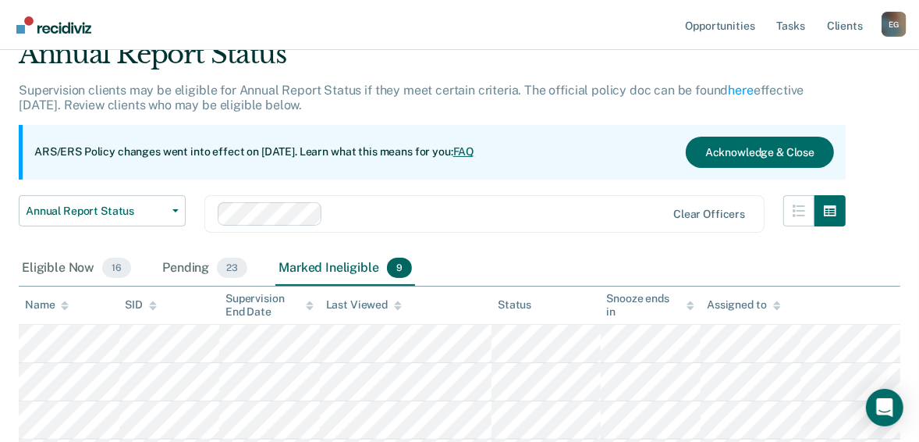
scroll to position [63, 0]
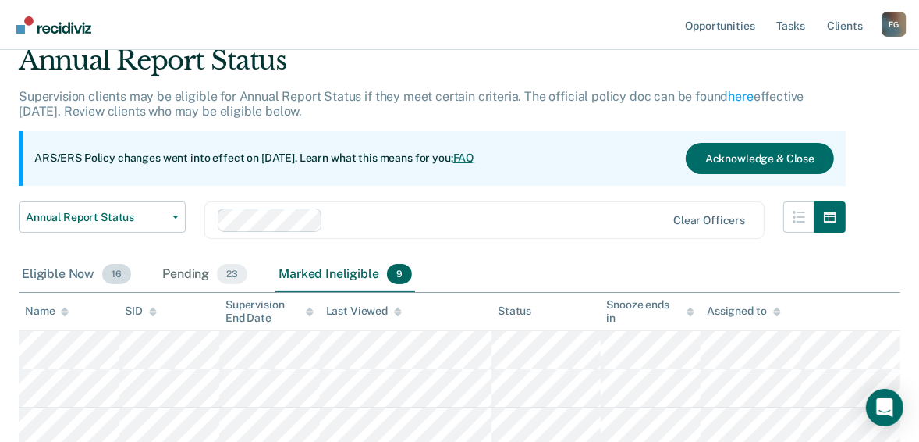
click at [80, 270] on div "Eligible Now 16" at bounding box center [77, 275] width 116 height 34
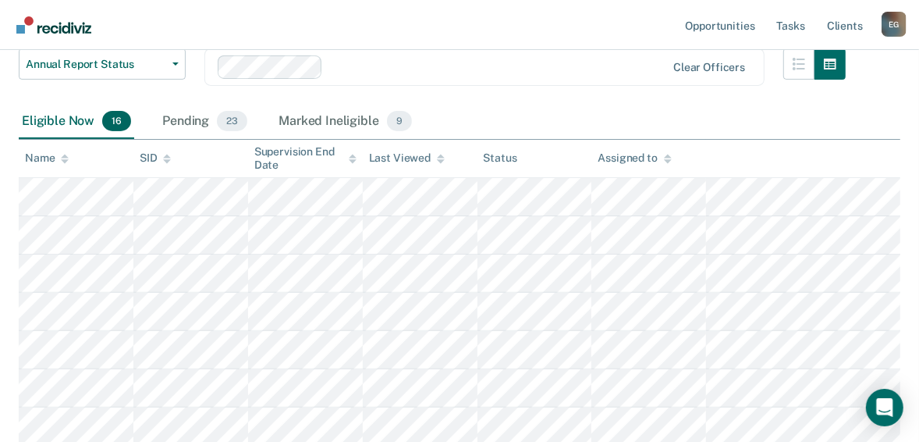
scroll to position [237, 0]
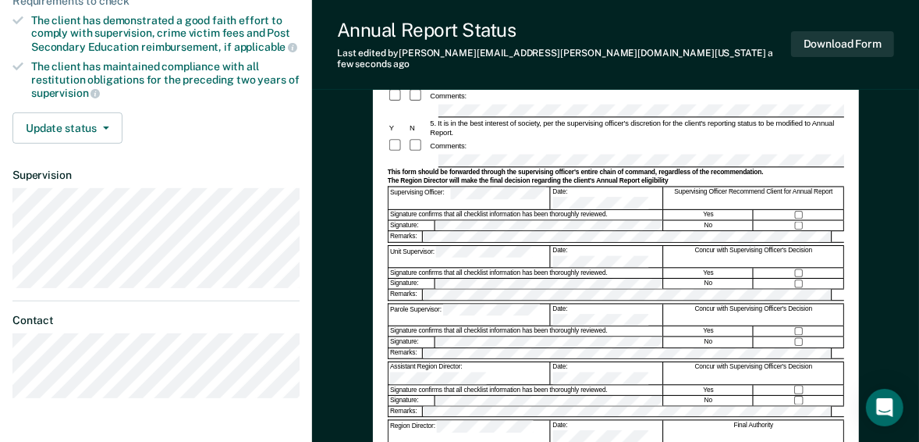
scroll to position [312, 0]
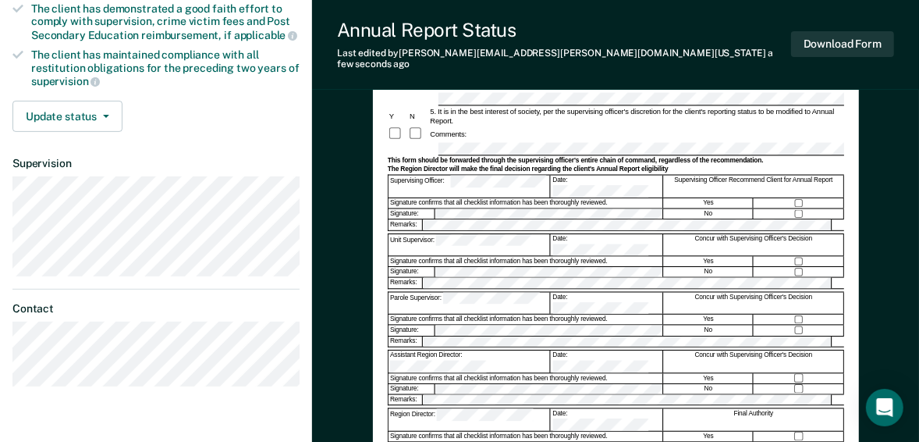
click at [455, 350] on div "Assistant Region Director:" at bounding box center [470, 361] width 162 height 22
click at [834, 43] on button "Download Form" at bounding box center [842, 44] width 103 height 26
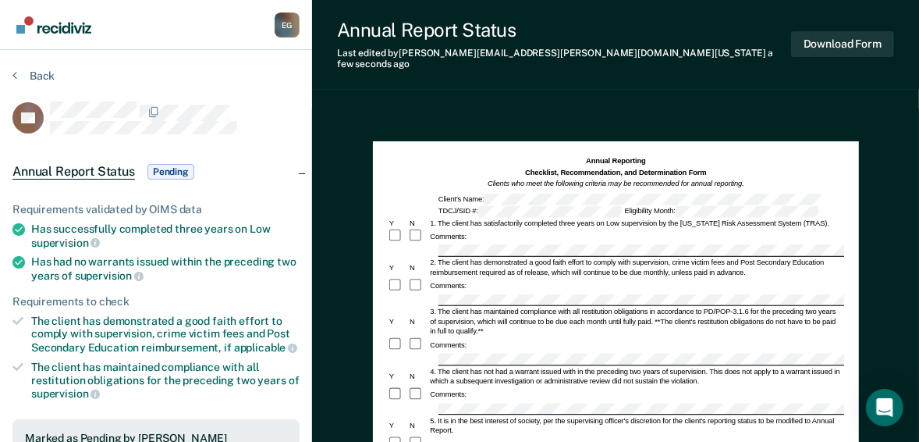
scroll to position [0, 0]
click at [37, 72] on button "Back" at bounding box center [33, 76] width 42 height 14
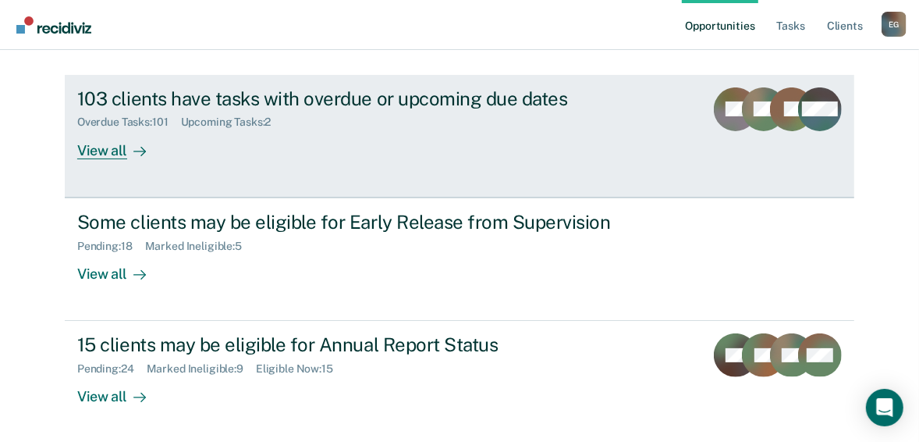
scroll to position [220, 0]
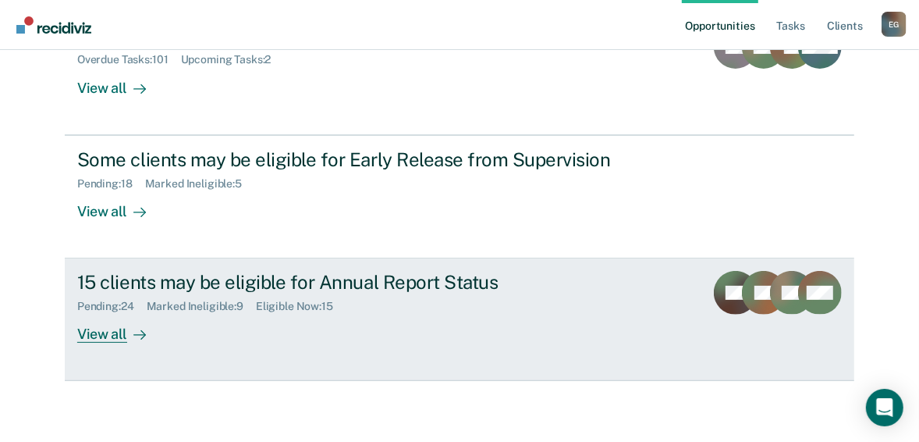
click at [108, 333] on div "View all" at bounding box center [120, 328] width 87 height 30
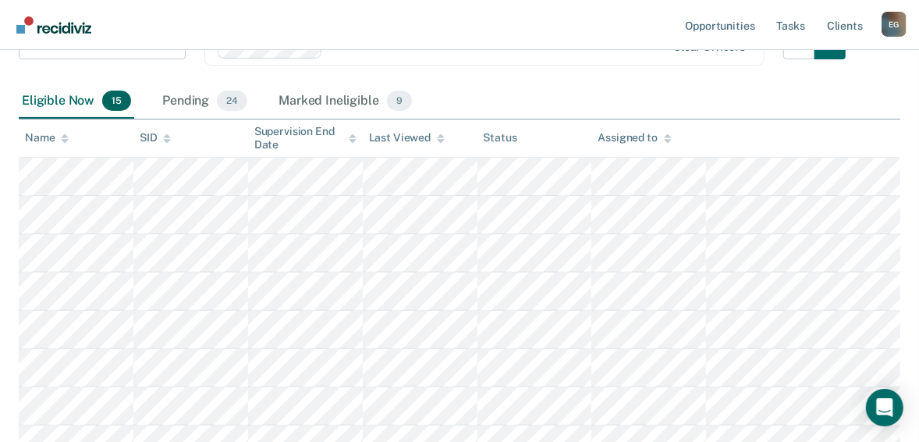
scroll to position [250, 0]
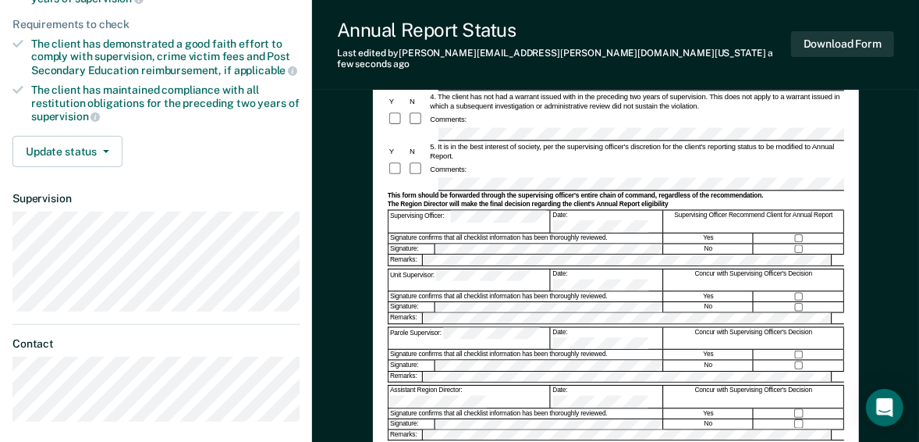
scroll to position [255, 0]
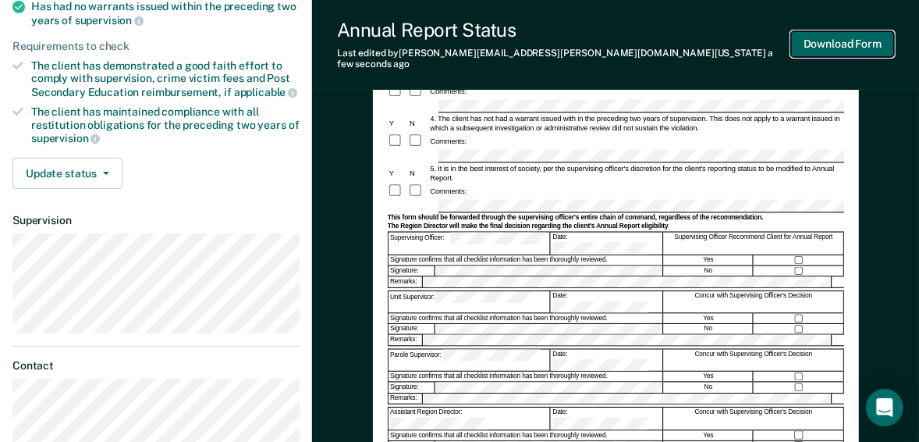
click at [850, 46] on button "Download Form" at bounding box center [842, 44] width 103 height 26
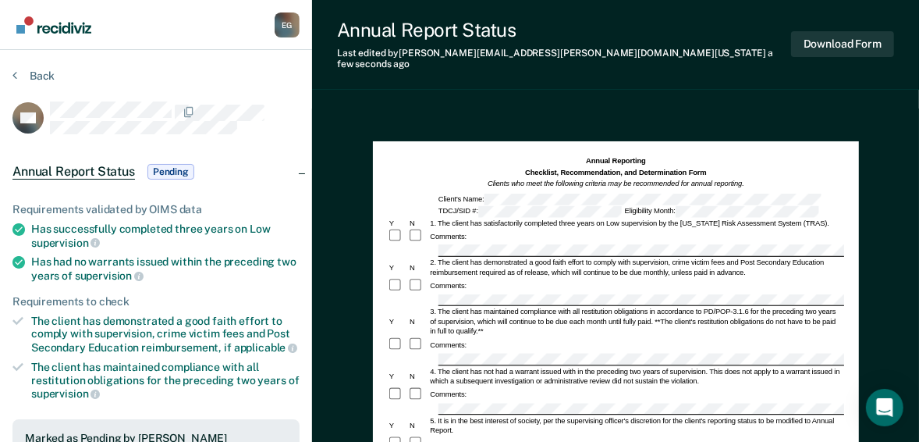
scroll to position [0, 0]
click at [41, 79] on button "Back" at bounding box center [33, 76] width 42 height 14
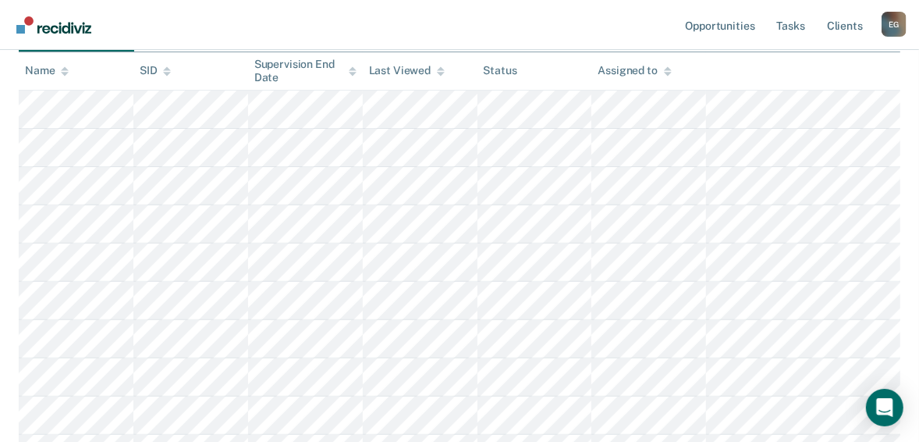
scroll to position [312, 0]
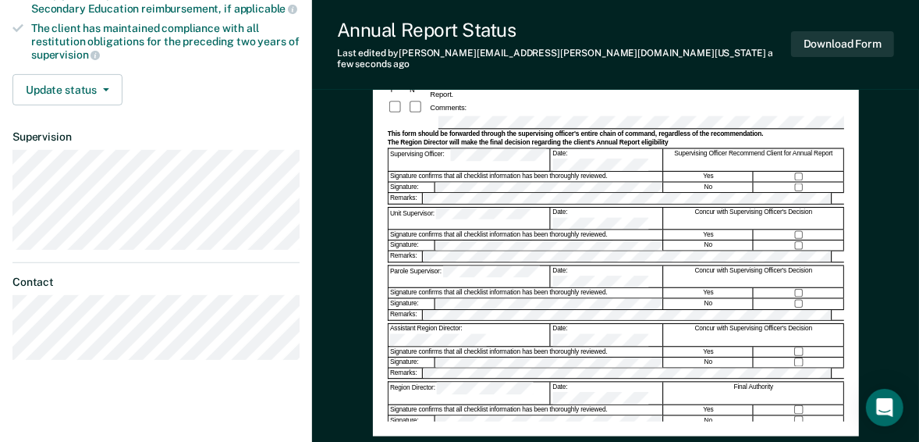
scroll to position [318, 0]
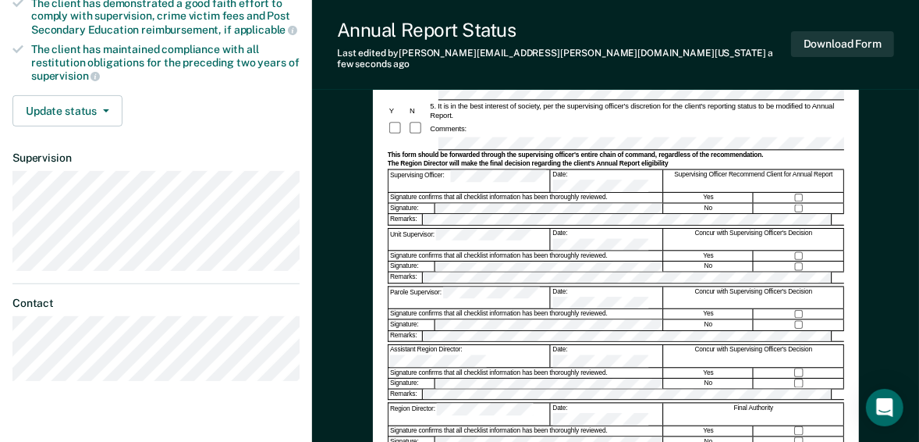
click at [466, 345] on div "Assistant Region Director:" at bounding box center [470, 356] width 162 height 22
click at [797, 33] on button "Download Form" at bounding box center [842, 44] width 103 height 26
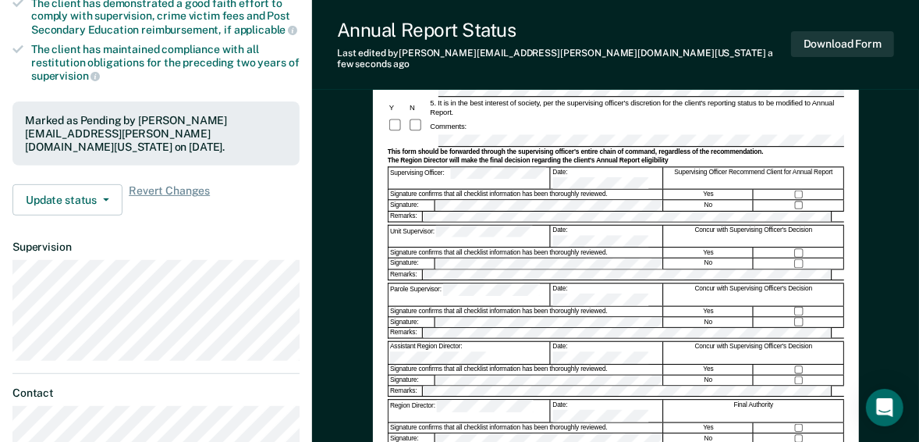
scroll to position [0, 0]
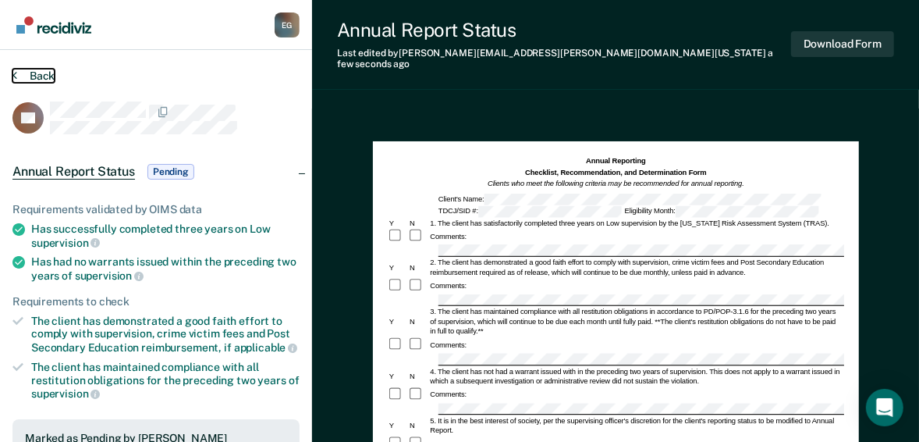
click at [48, 76] on button "Back" at bounding box center [33, 76] width 42 height 14
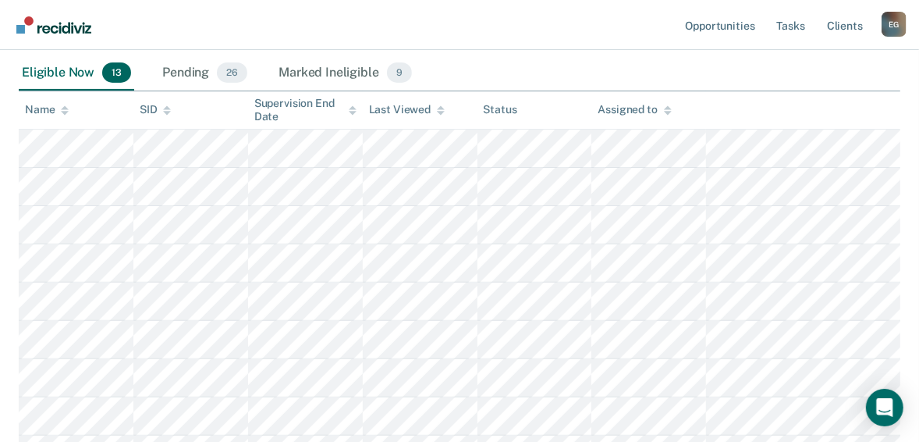
scroll to position [265, 0]
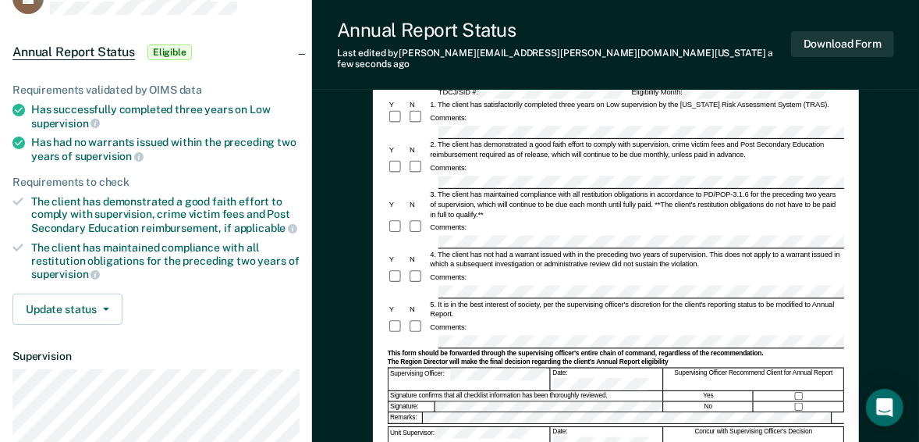
scroll to position [187, 0]
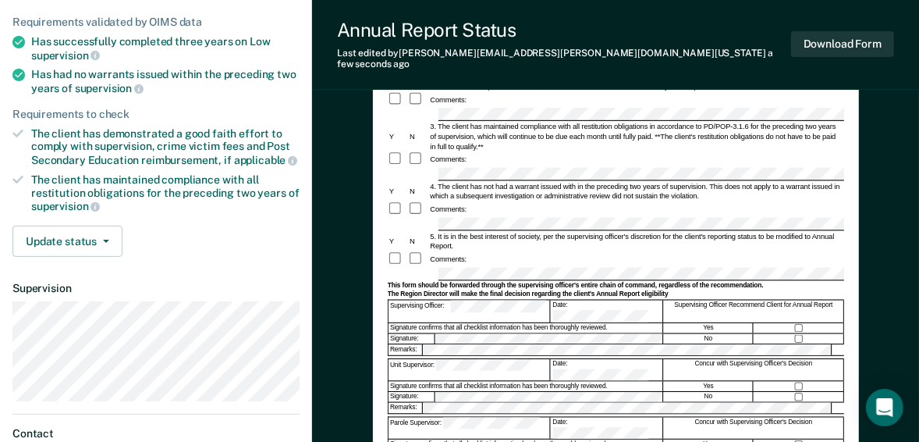
click at [535, 151] on div "Comments:" at bounding box center [616, 159] width 457 height 16
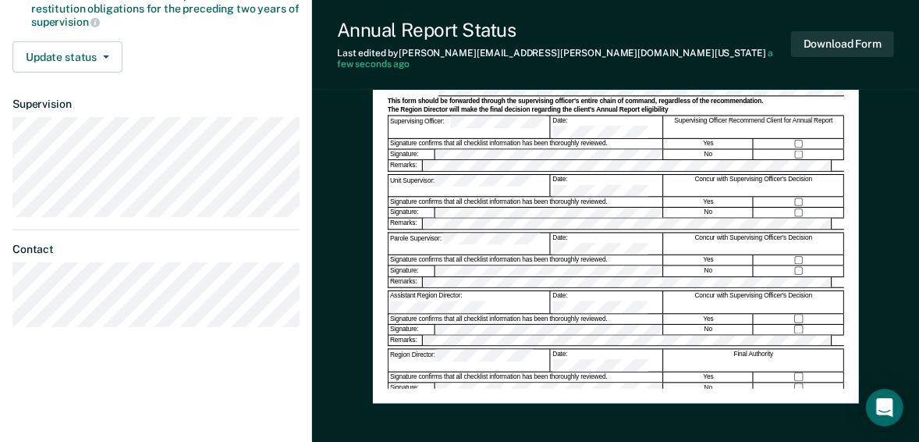
scroll to position [375, 0]
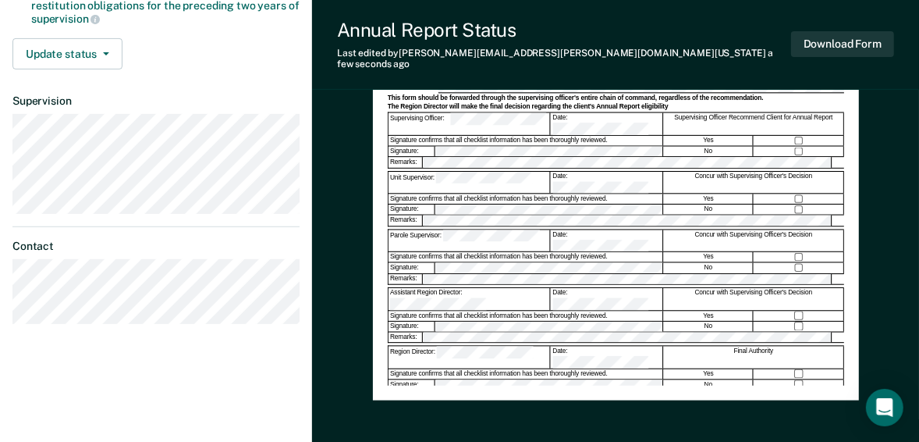
click at [437, 288] on div "Assistant Region Director:" at bounding box center [470, 299] width 162 height 22
click at [858, 38] on button "Download Form" at bounding box center [842, 44] width 103 height 26
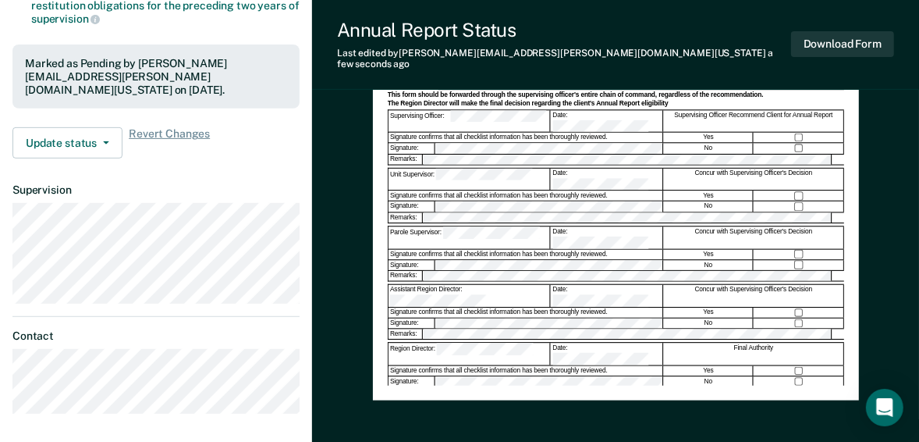
scroll to position [0, 0]
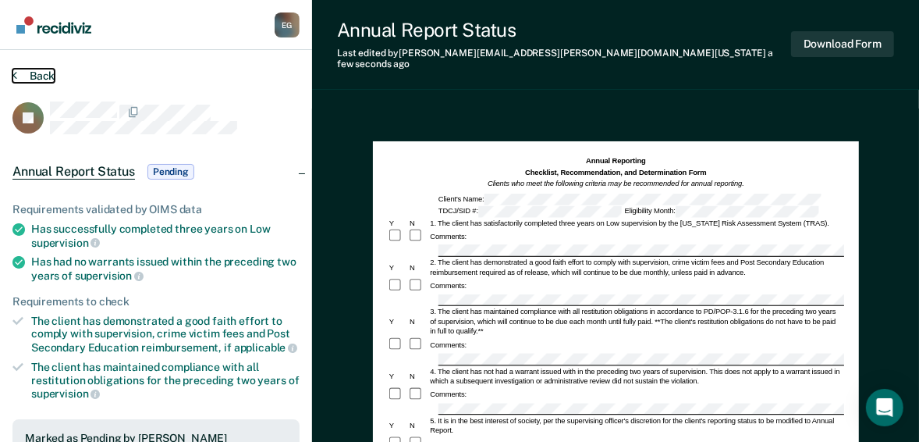
click at [22, 70] on button "Back" at bounding box center [33, 76] width 42 height 14
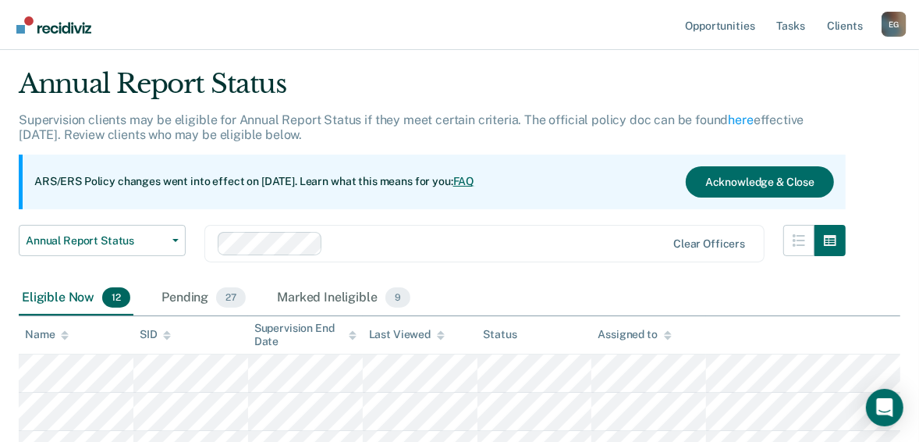
scroll to position [125, 0]
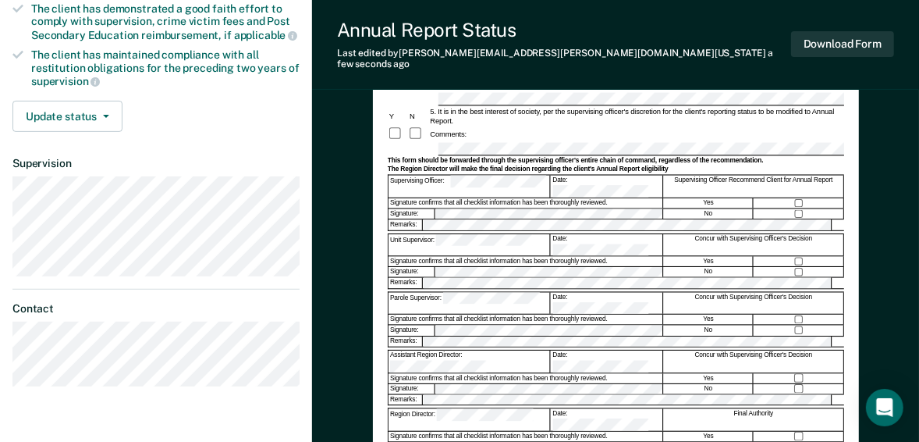
scroll to position [250, 0]
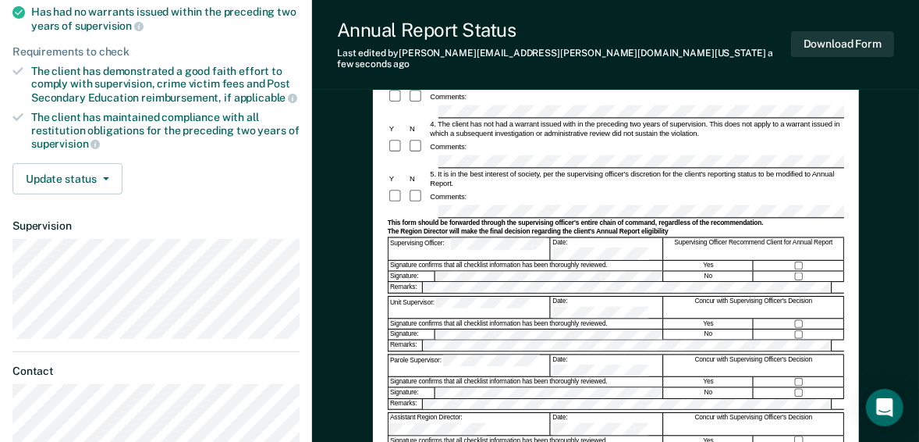
click at [805, 261] on div at bounding box center [800, 266] width 90 height 10
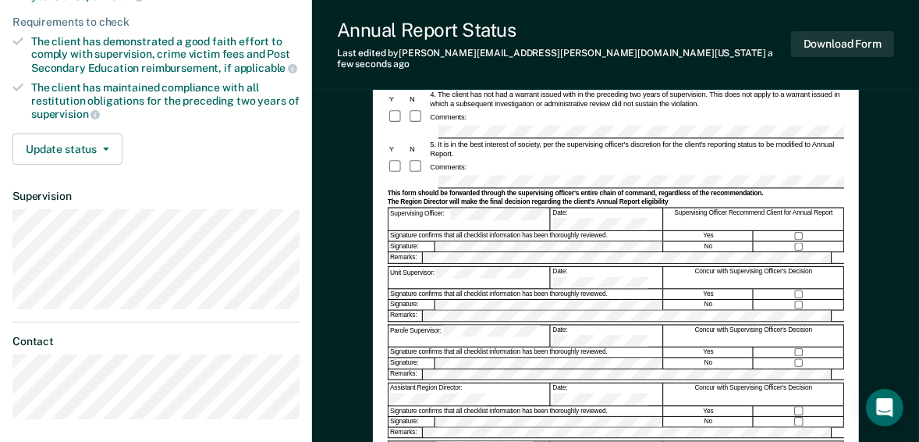
scroll to position [375, 0]
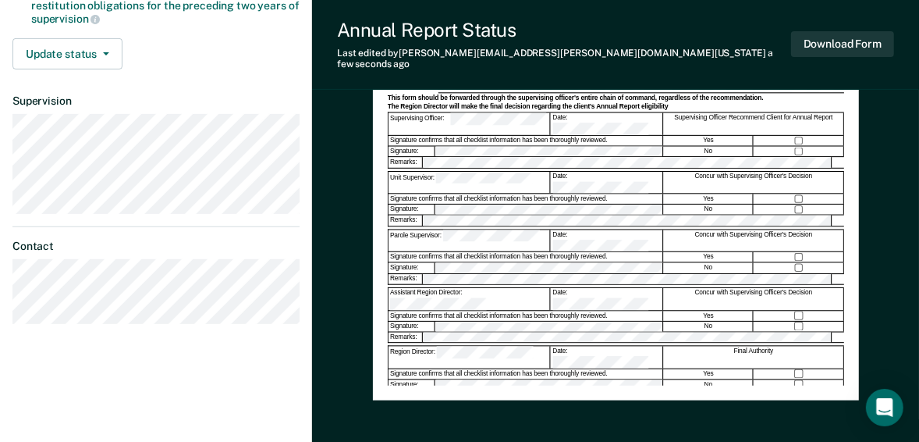
click at [455, 368] on div "Signature confirms that all checklist information has been thoroughly reviewed." at bounding box center [526, 373] width 275 height 10
click at [841, 39] on button "Download Form" at bounding box center [842, 44] width 103 height 26
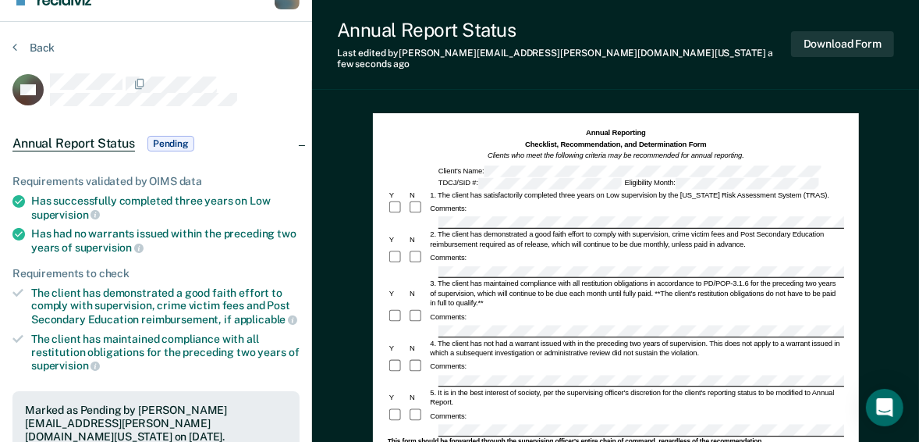
scroll to position [0, 0]
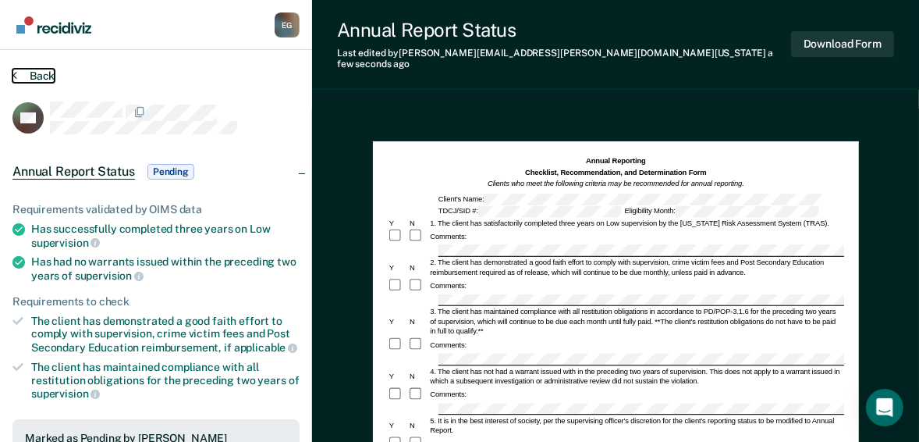
click at [39, 77] on button "Back" at bounding box center [33, 76] width 42 height 14
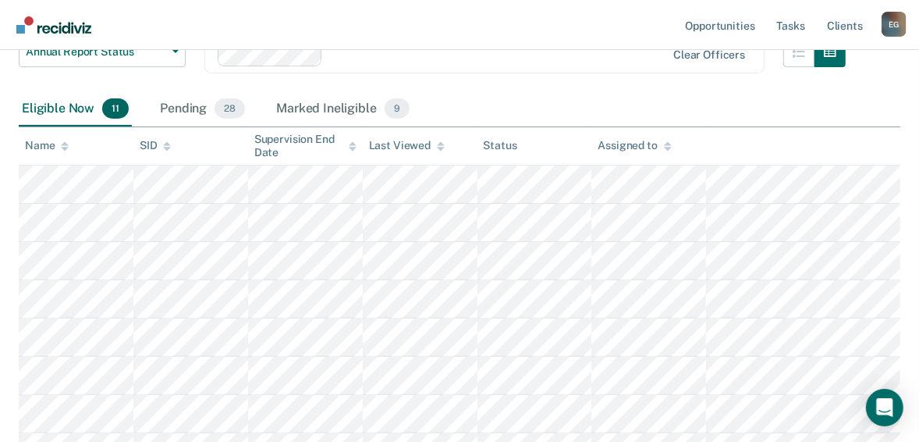
scroll to position [233, 0]
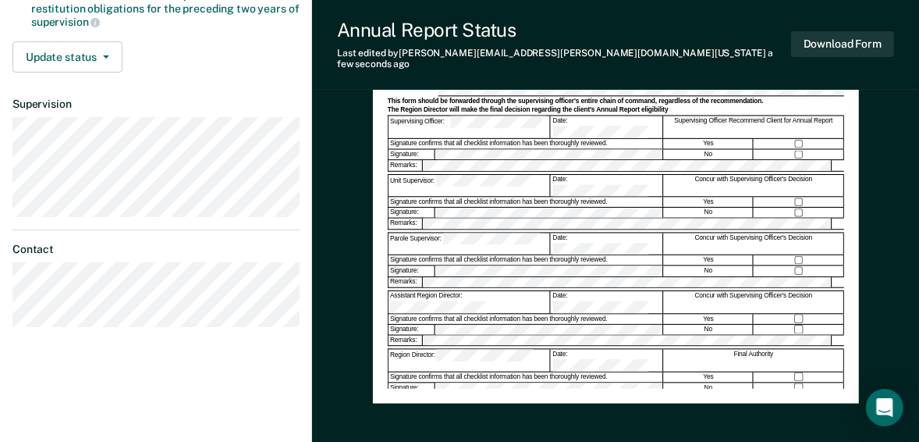
scroll to position [375, 0]
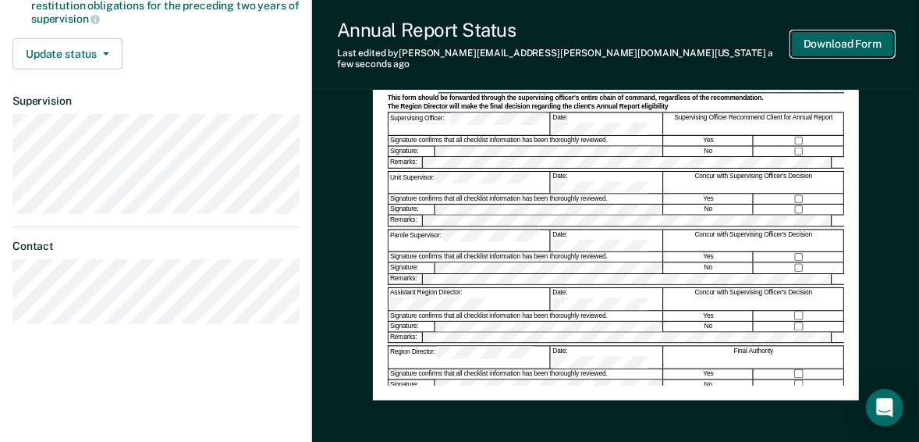
click at [814, 37] on button "Download Form" at bounding box center [842, 44] width 103 height 26
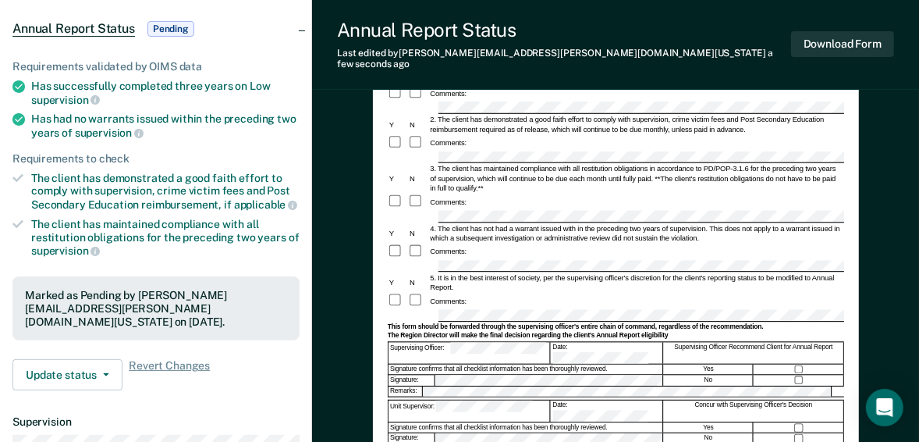
scroll to position [62, 0]
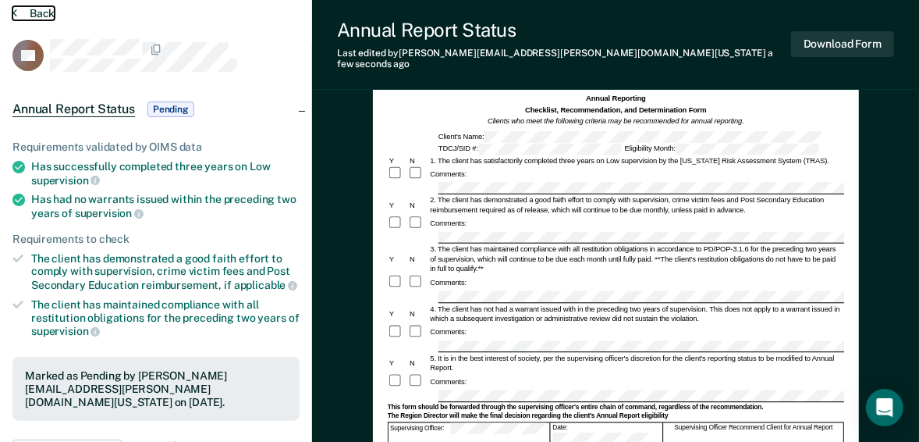
click at [41, 13] on button "Back" at bounding box center [33, 13] width 42 height 14
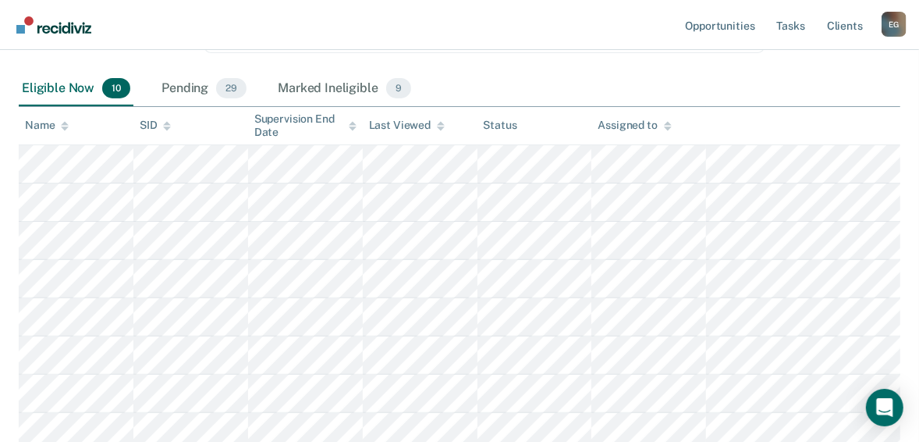
scroll to position [250, 0]
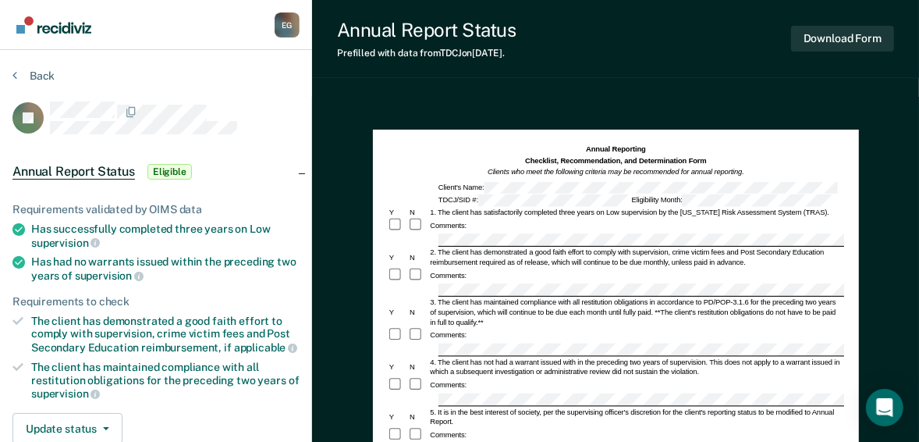
click at [491, 230] on div "Comments:" at bounding box center [616, 226] width 457 height 16
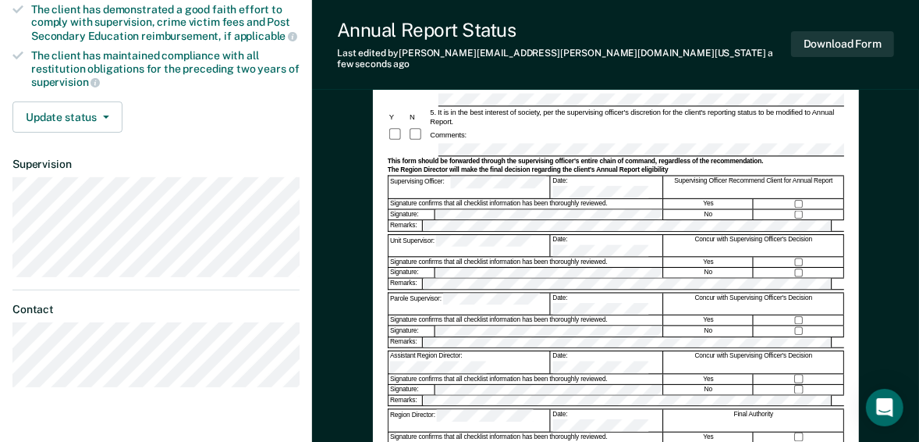
scroll to position [312, 0]
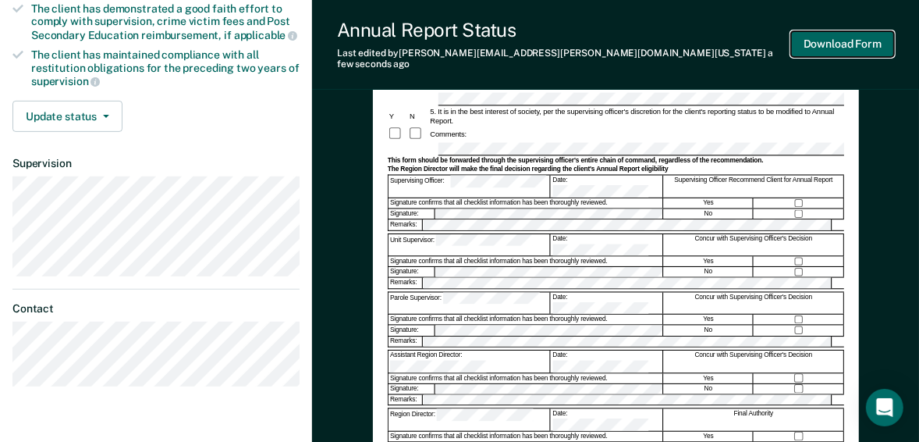
click at [843, 38] on button "Download Form" at bounding box center [842, 44] width 103 height 26
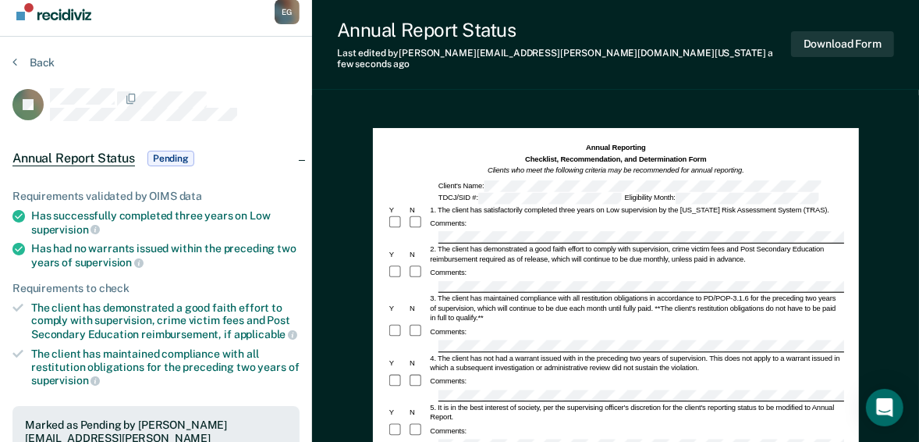
scroll to position [0, 0]
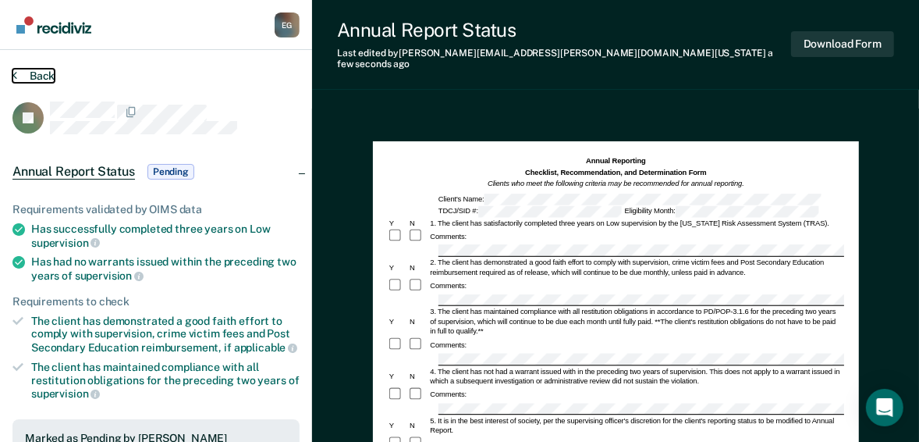
click at [44, 70] on button "Back" at bounding box center [33, 76] width 42 height 14
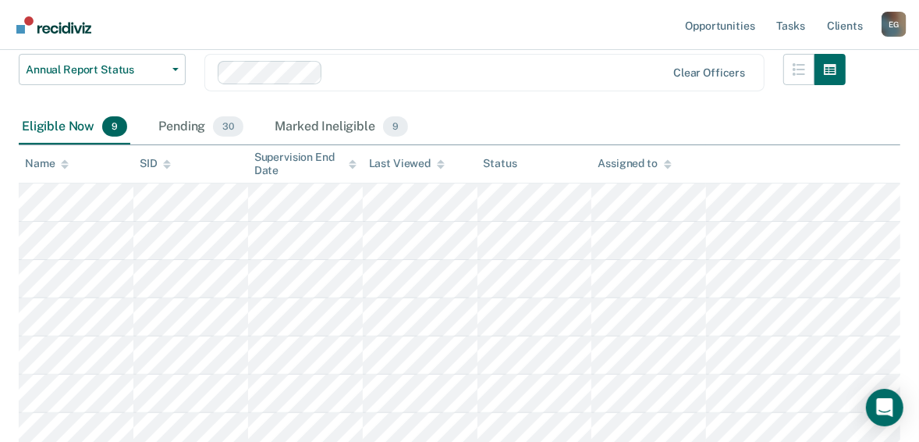
scroll to position [250, 0]
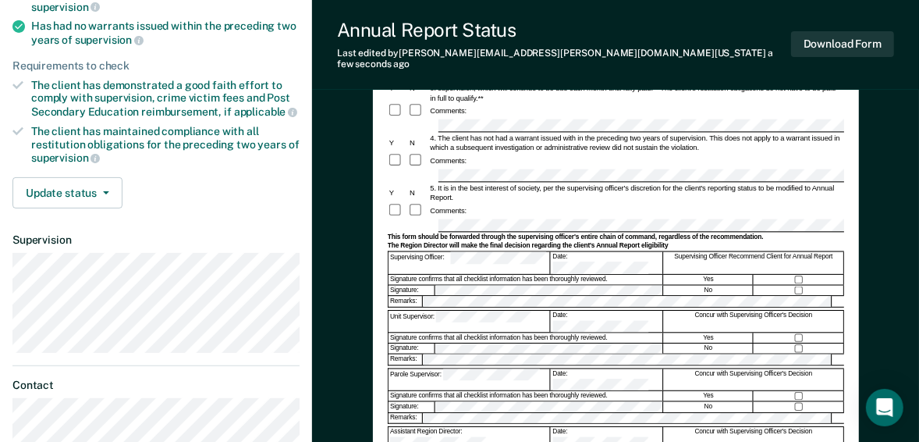
scroll to position [312, 0]
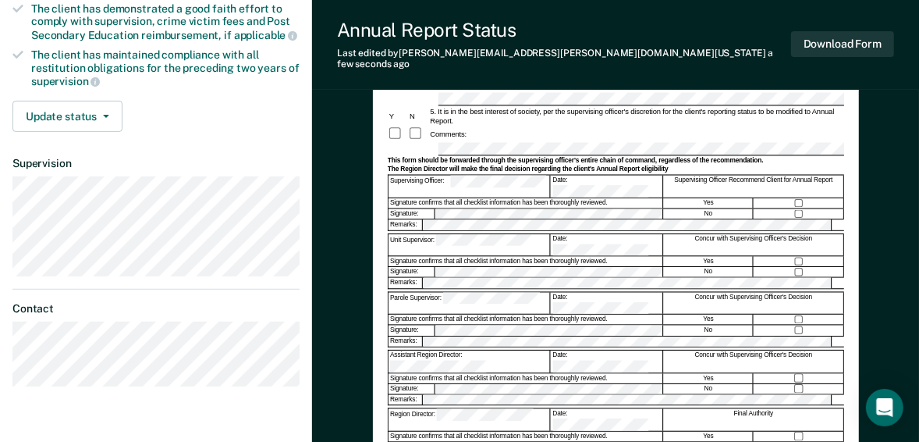
click at [799, 208] on div at bounding box center [800, 213] width 90 height 10
click at [849, 44] on button "Download Form" at bounding box center [842, 44] width 103 height 26
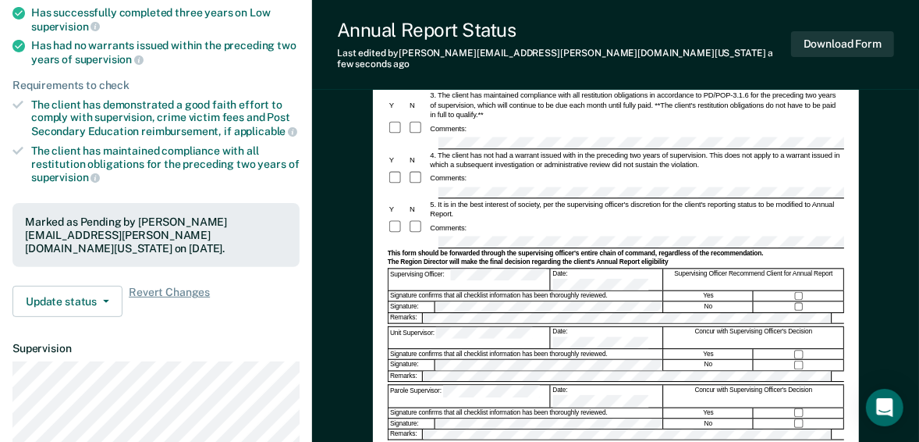
scroll to position [318, 0]
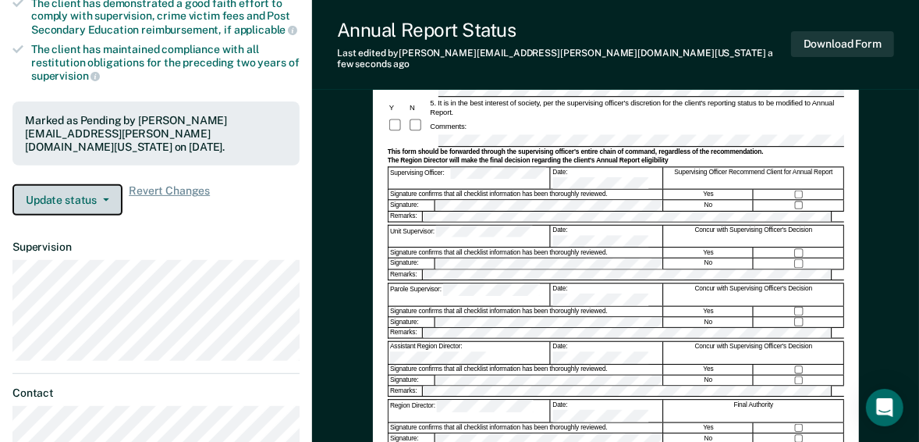
click at [108, 190] on button "Update status" at bounding box center [67, 199] width 110 height 31
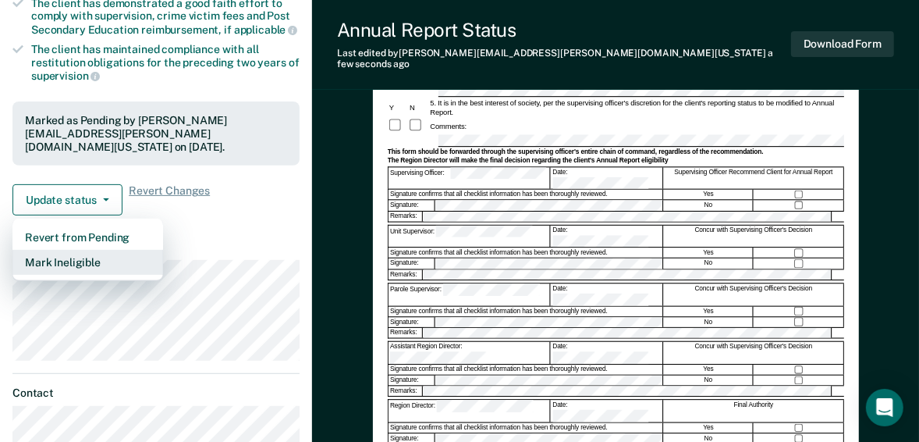
click at [77, 250] on button "Mark Ineligible" at bounding box center [87, 262] width 151 height 25
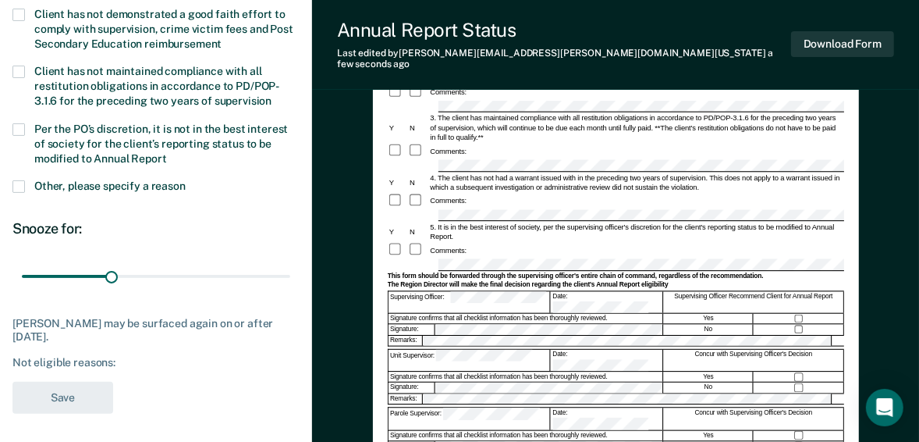
scroll to position [193, 0]
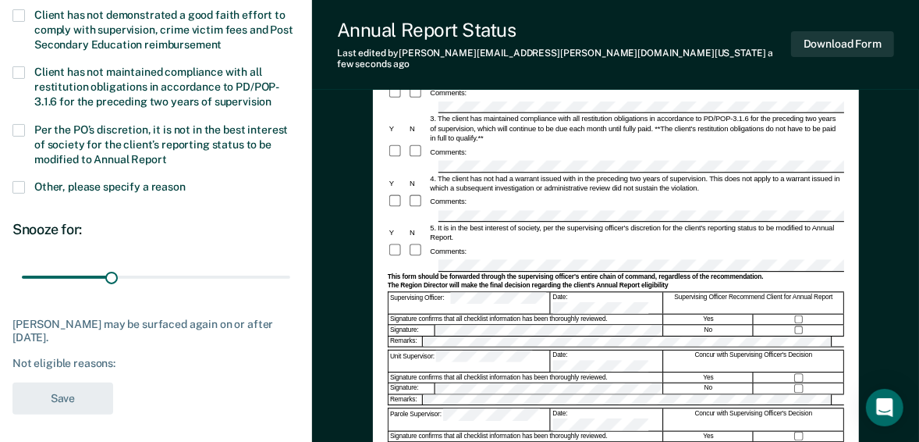
drag, startPoint x: 19, startPoint y: 181, endPoint x: 23, endPoint y: 190, distance: 10.5
click at [19, 182] on span at bounding box center [18, 187] width 12 height 12
click at [186, 181] on input "Other, please specify a reason" at bounding box center [186, 181] width 0 height 0
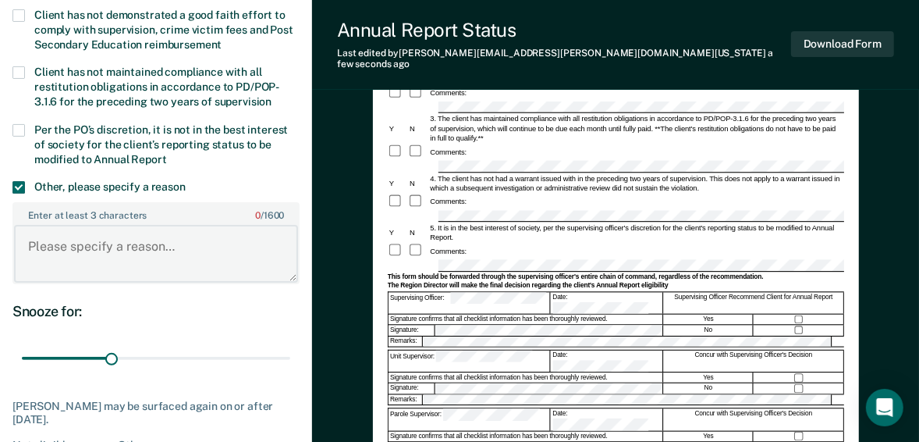
click at [72, 256] on textarea "Enter at least 3 characters 0 / 1600" at bounding box center [156, 254] width 284 height 58
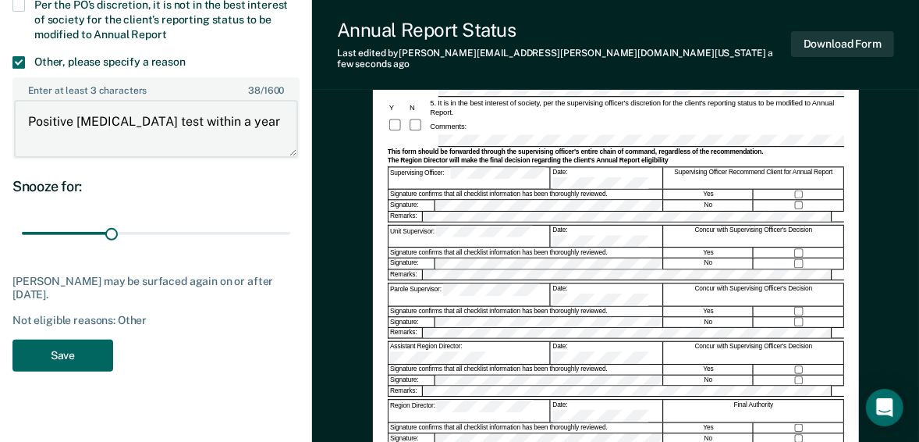
type textarea "Positive urinalysis test within a year"
click at [51, 356] on button "Save" at bounding box center [62, 356] width 101 height 32
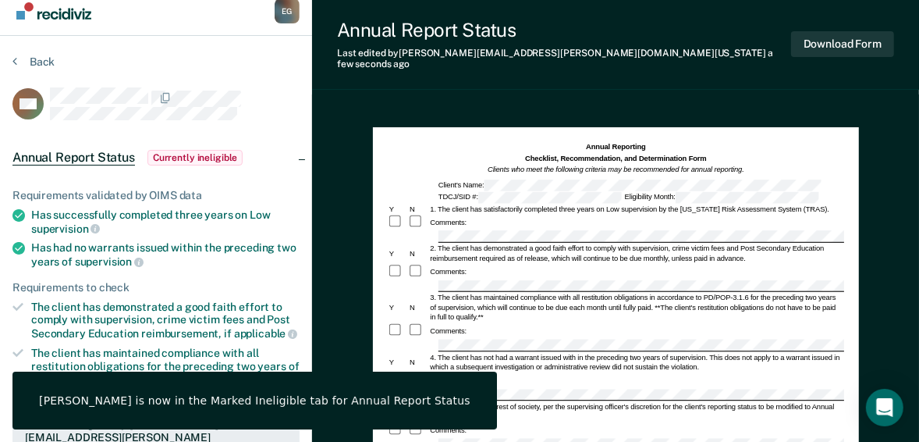
scroll to position [0, 0]
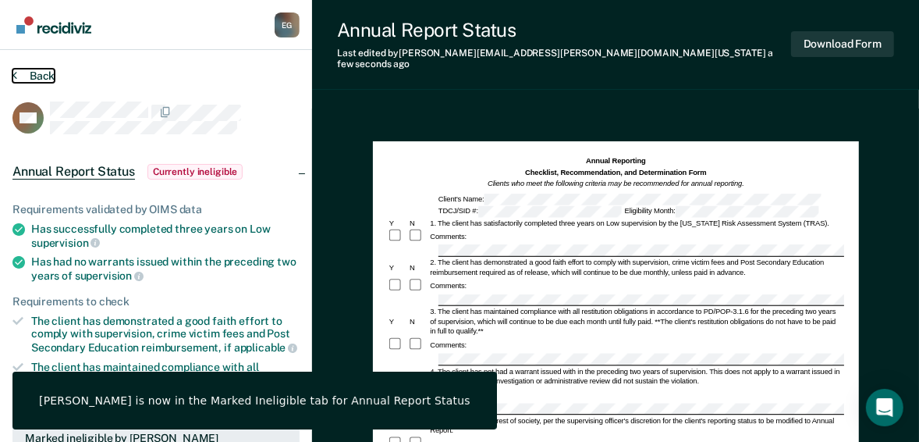
click at [43, 70] on button "Back" at bounding box center [33, 76] width 42 height 14
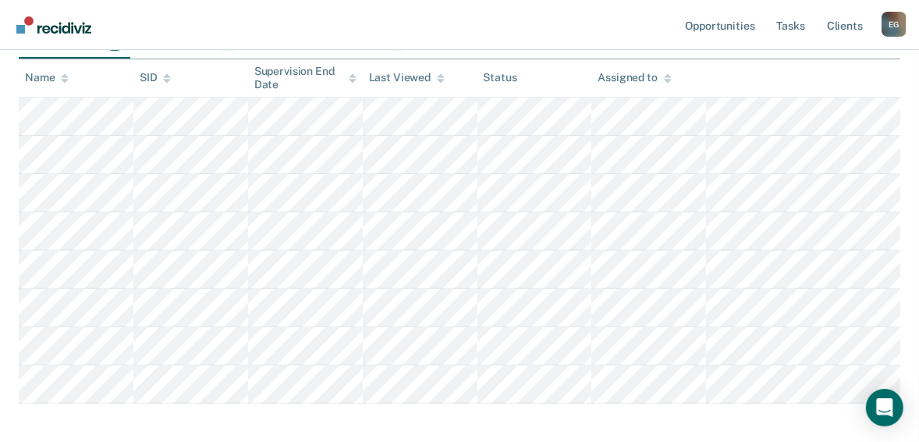
scroll to position [291, 0]
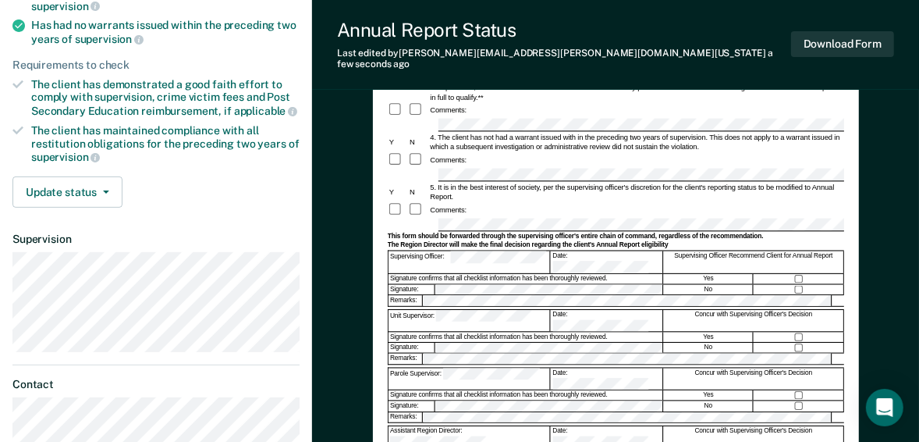
scroll to position [312, 0]
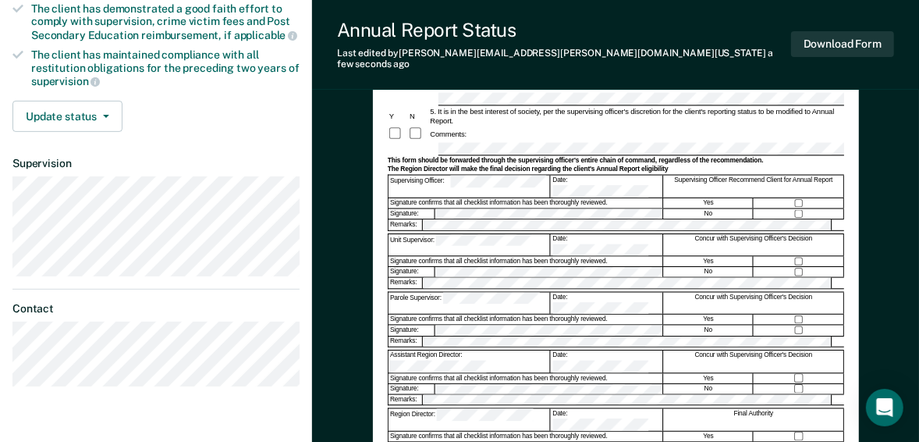
click at [635, 165] on div "The Region Director will make the final decision regarding the client's Annual …" at bounding box center [616, 169] width 457 height 9
click at [800, 176] on div "Supervising Officer Recommend Client for Annual Report" at bounding box center [754, 187] width 180 height 22
click at [837, 37] on button "Download Form" at bounding box center [842, 44] width 103 height 26
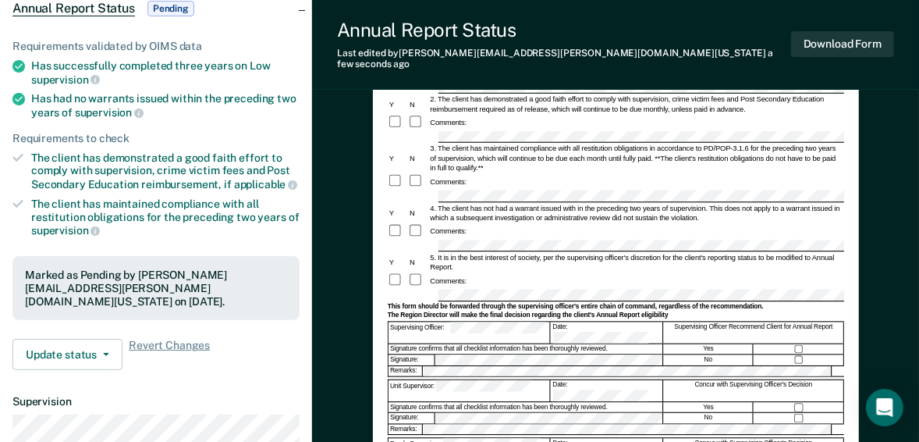
scroll to position [0, 0]
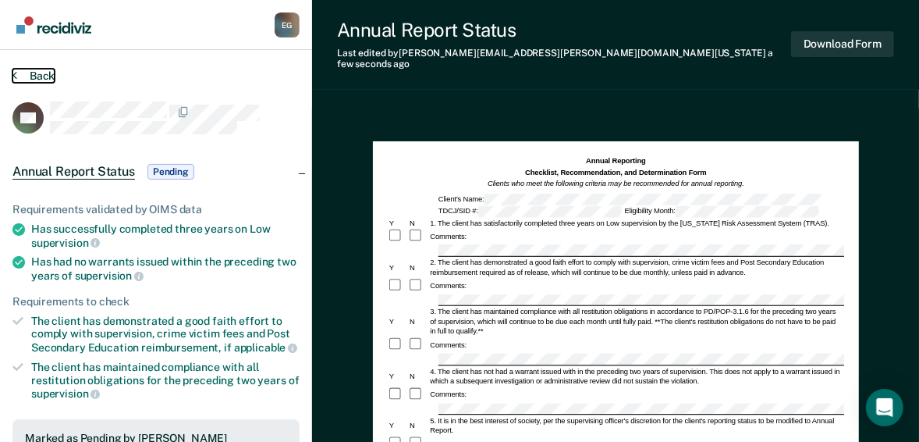
click at [44, 70] on button "Back" at bounding box center [33, 76] width 42 height 14
